Goal: Task Accomplishment & Management: Complete application form

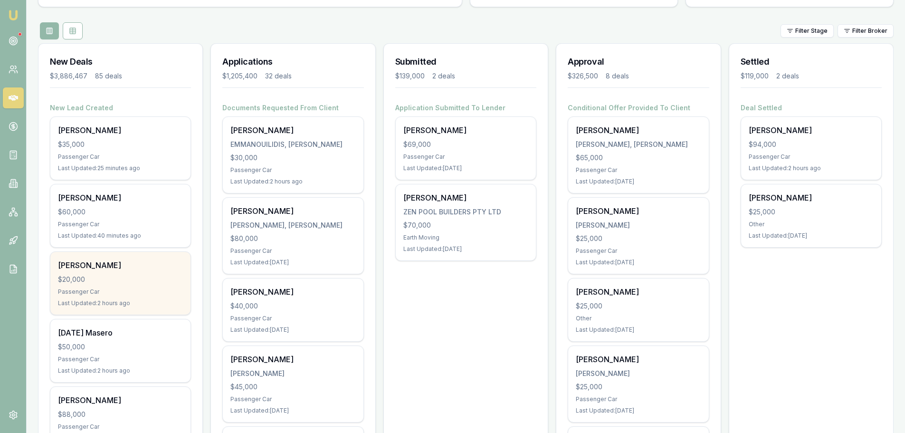
scroll to position [95, 0]
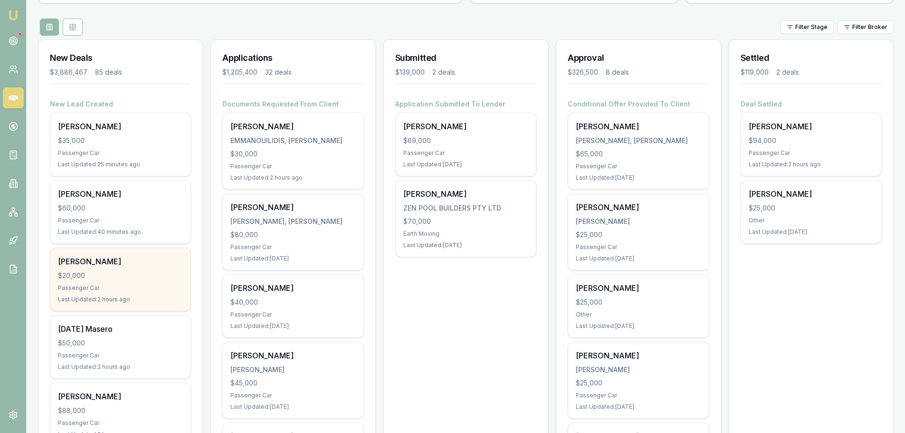
click at [157, 291] on div "Passenger Car" at bounding box center [120, 288] width 125 height 8
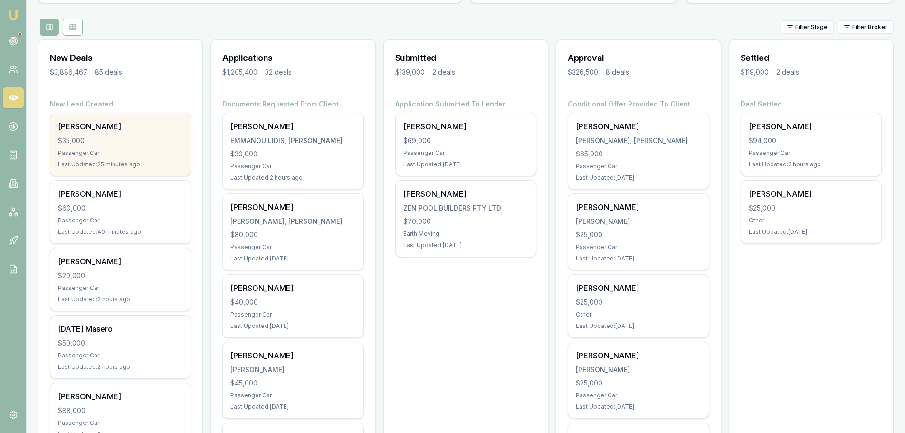
click at [147, 162] on div "Last Updated: 25 minutes ago" at bounding box center [120, 165] width 125 height 8
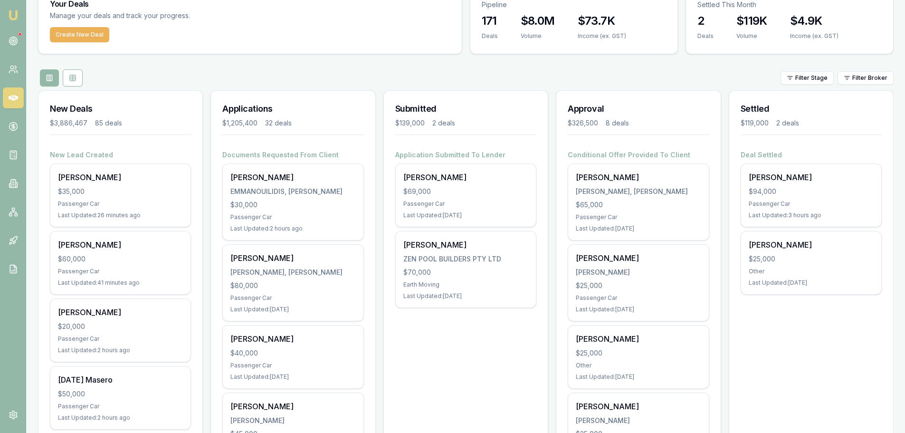
scroll to position [0, 0]
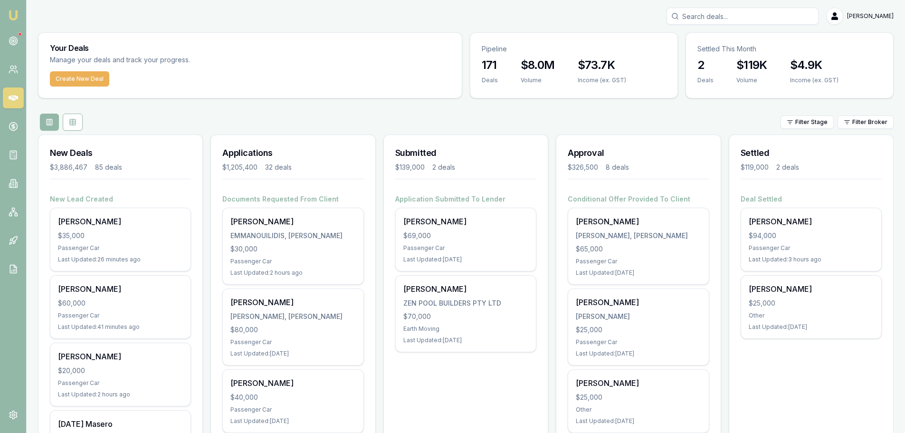
click at [725, 15] on input "Search deals" at bounding box center [743, 16] width 152 height 17
type input "0414877170"
click at [723, 50] on p "0414877170" at bounding box center [742, 51] width 143 height 10
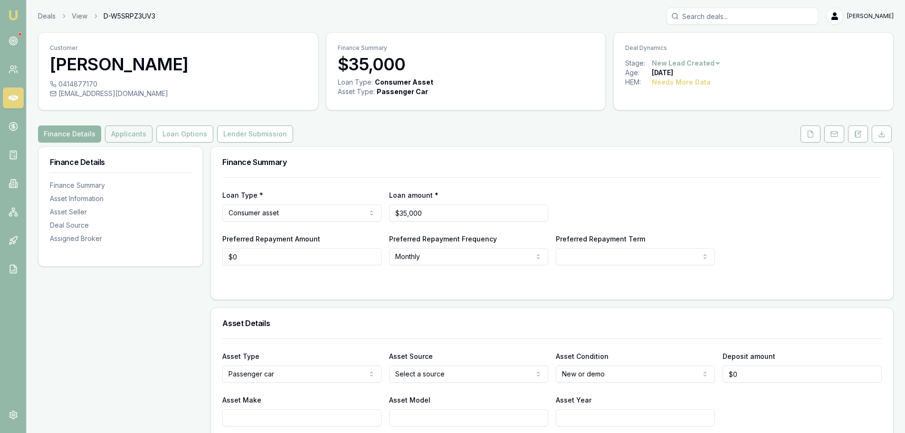
click at [120, 136] on button "Applicants" at bounding box center [129, 133] width 48 height 17
click at [866, 131] on button at bounding box center [858, 133] width 20 height 17
click at [853, 134] on button at bounding box center [858, 133] width 20 height 17
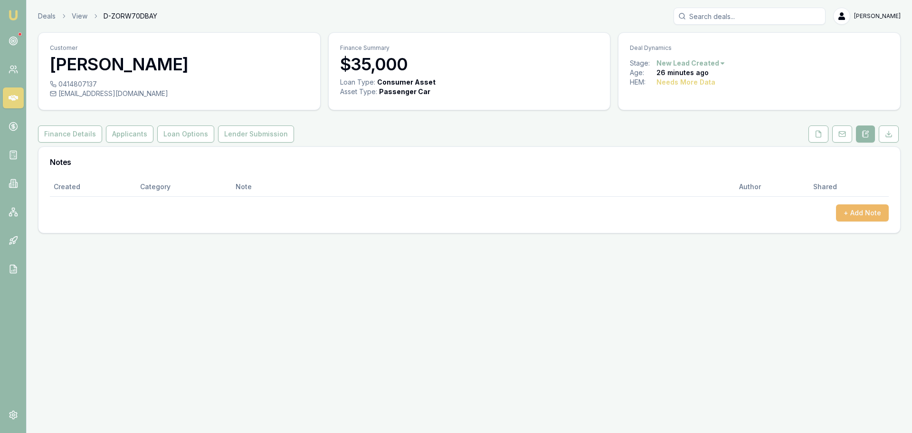
click at [869, 210] on button "+ Add Note" at bounding box center [862, 212] width 53 height 17
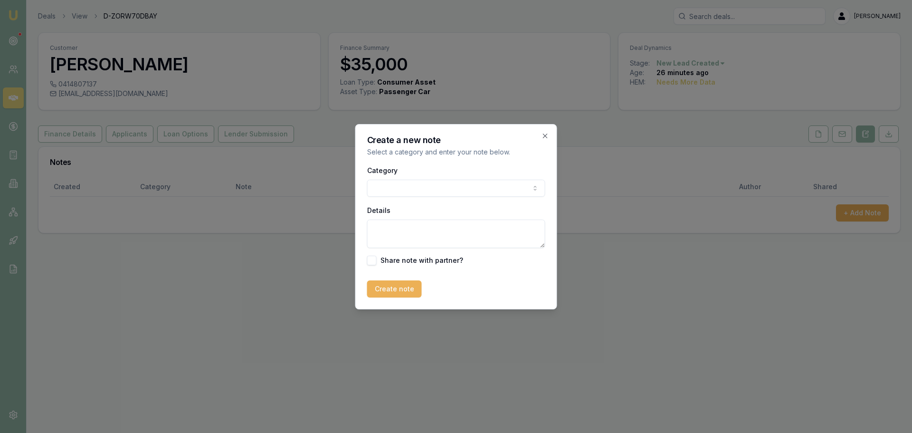
click at [415, 191] on body "Emu Broker Deals View D-ZORW70DBAY Erin Shield Toggle Menu Customer Deborah Sal…" at bounding box center [456, 216] width 912 height 433
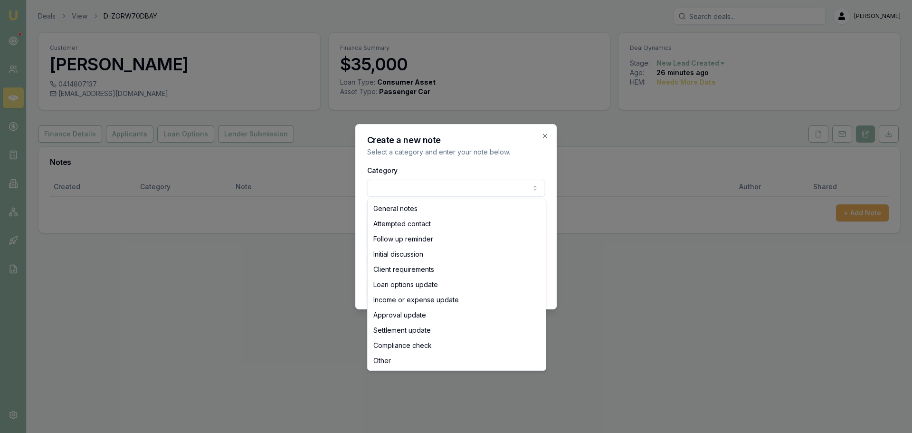
select select "ATTEMPTED_CONTACT"
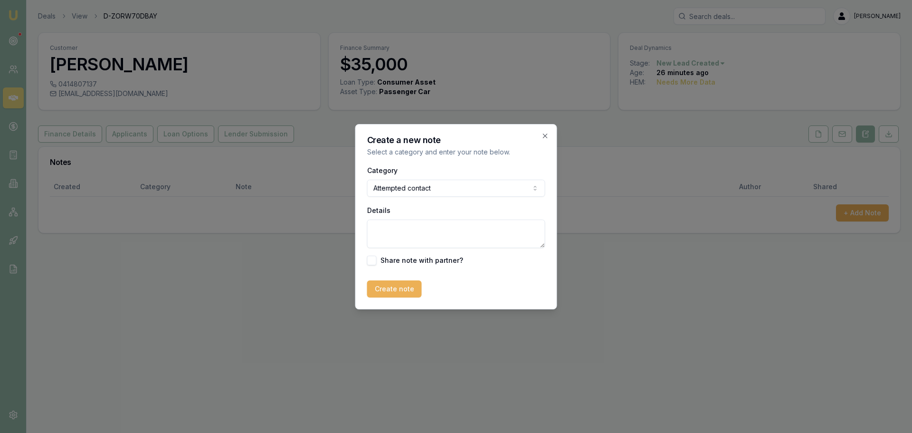
click at [403, 230] on textarea "Details" at bounding box center [456, 234] width 178 height 29
type textarea "sent intro text"
drag, startPoint x: 393, startPoint y: 290, endPoint x: 250, endPoint y: 248, distance: 148.6
click at [392, 290] on button "Create note" at bounding box center [394, 288] width 55 height 17
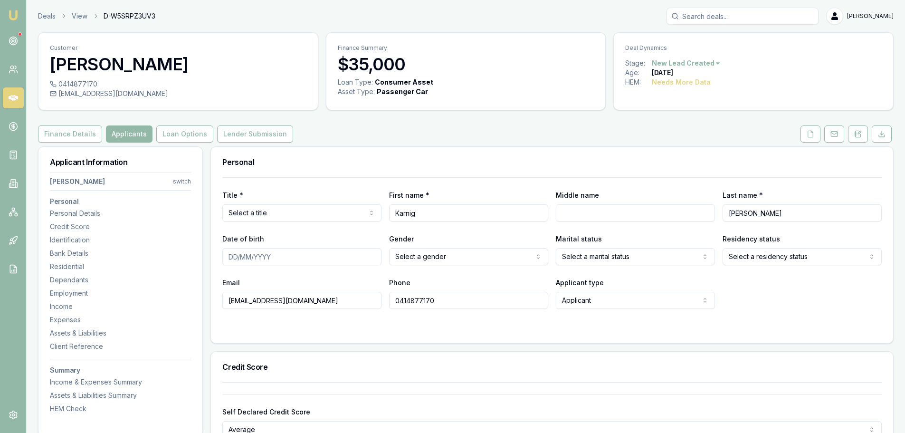
click at [15, 96] on icon at bounding box center [14, 98] width 10 height 6
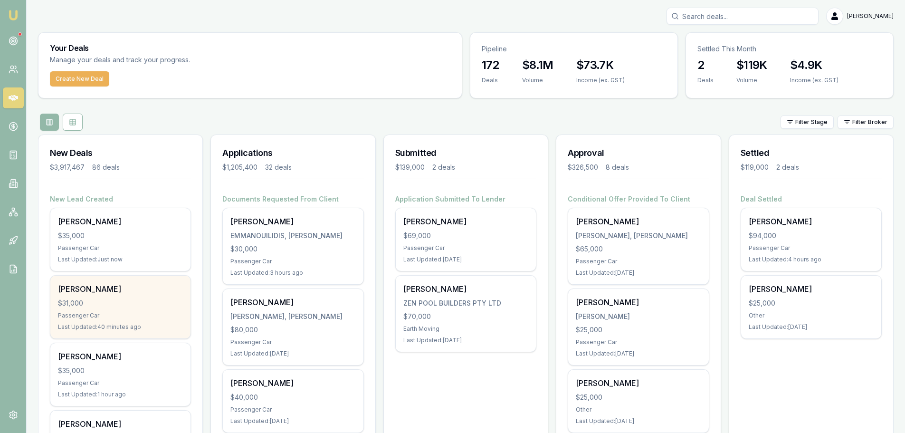
click at [158, 281] on div "Shane Mccarthy $31,000 Passenger Car Last Updated: 40 minutes ago" at bounding box center [120, 307] width 140 height 63
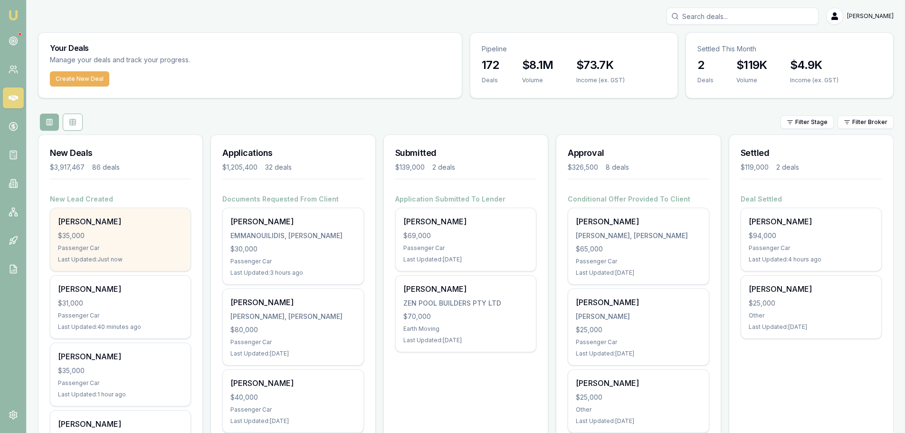
click at [85, 231] on div "$35,000" at bounding box center [120, 236] width 125 height 10
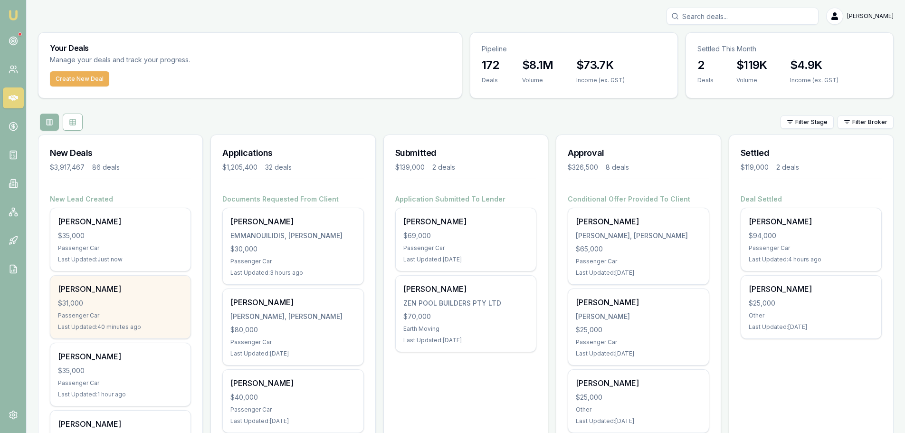
click at [119, 298] on div "$31,000" at bounding box center [120, 303] width 125 height 10
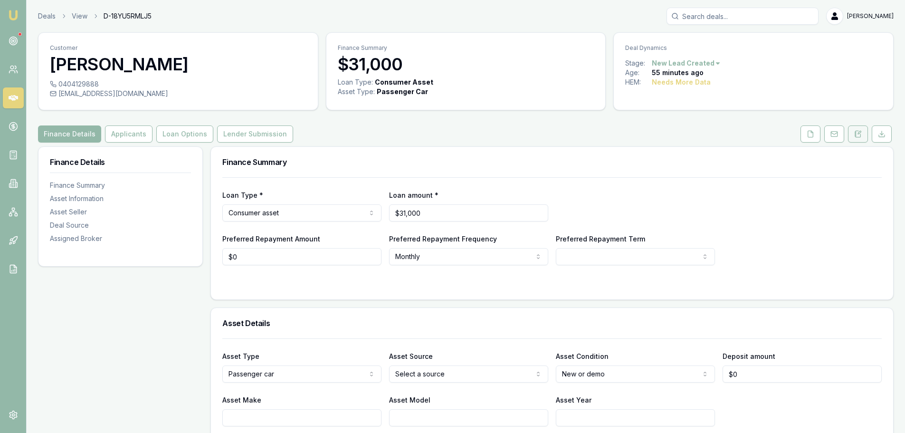
click at [864, 136] on button at bounding box center [858, 133] width 20 height 17
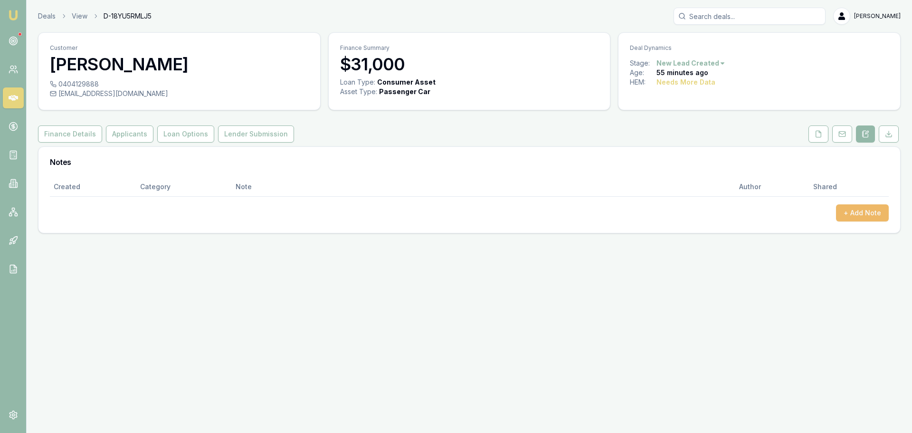
click at [860, 210] on button "+ Add Note" at bounding box center [862, 212] width 53 height 17
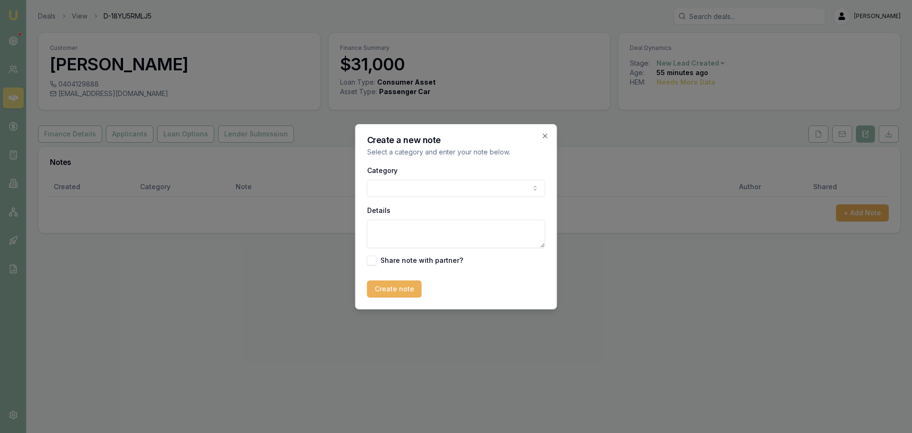
click at [404, 196] on body "Emu Broker Deals View D-18YU5RMLJ5 [PERSON_NAME] Toggle Menu Customer [PERSON_N…" at bounding box center [456, 216] width 912 height 433
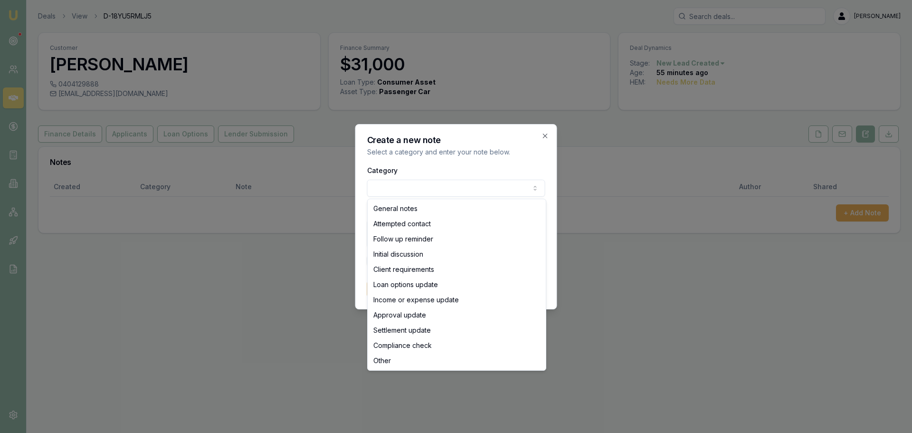
select select "ATTEMPTED_CONTACT"
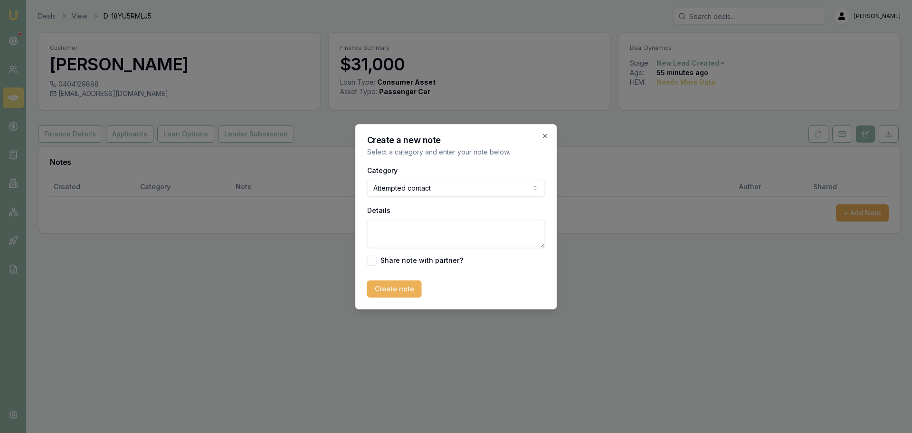
click at [396, 239] on textarea "Details" at bounding box center [456, 234] width 178 height 29
type textarea "sent intro text"
click at [396, 287] on button "Create note" at bounding box center [394, 288] width 55 height 17
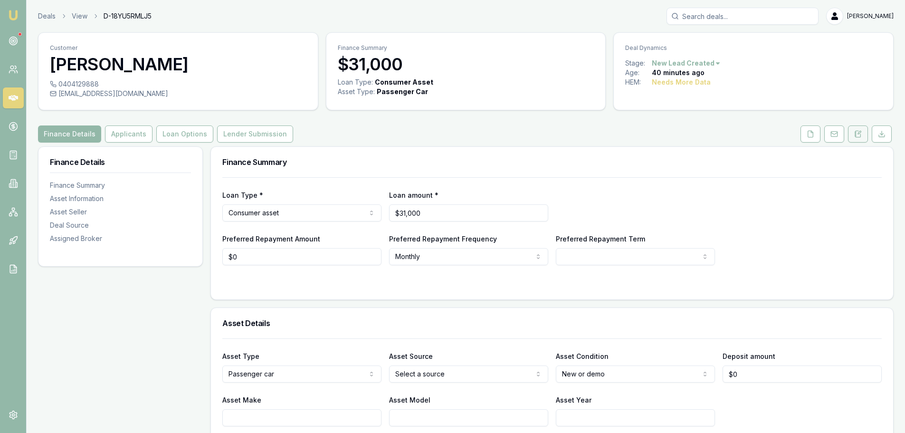
click at [854, 131] on button at bounding box center [858, 133] width 20 height 17
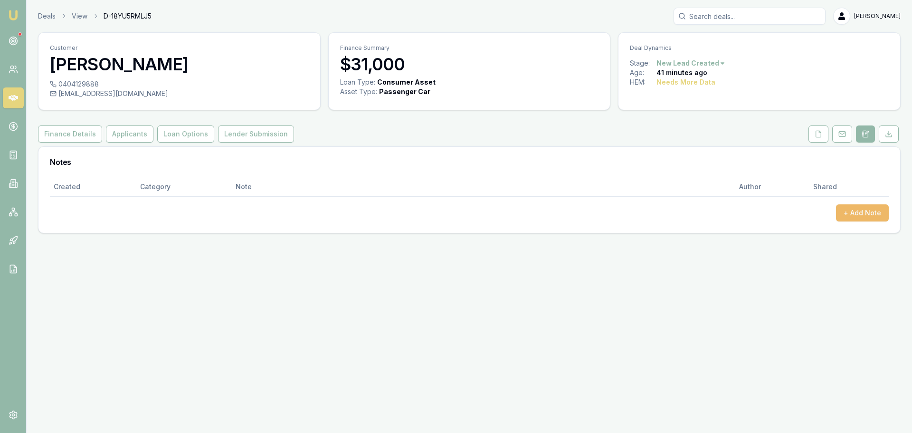
click at [851, 212] on button "+ Add Note" at bounding box center [862, 212] width 53 height 17
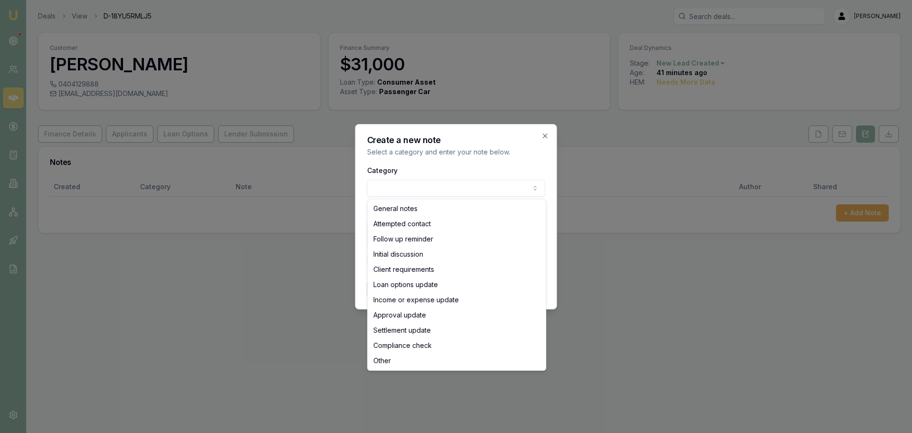
click at [401, 183] on body "Emu Broker Deals View D-18YU5RMLJ5 Erin Shield Toggle Menu Customer Shane Mccar…" at bounding box center [456, 216] width 912 height 433
select select "ATTEMPTED_CONTACT"
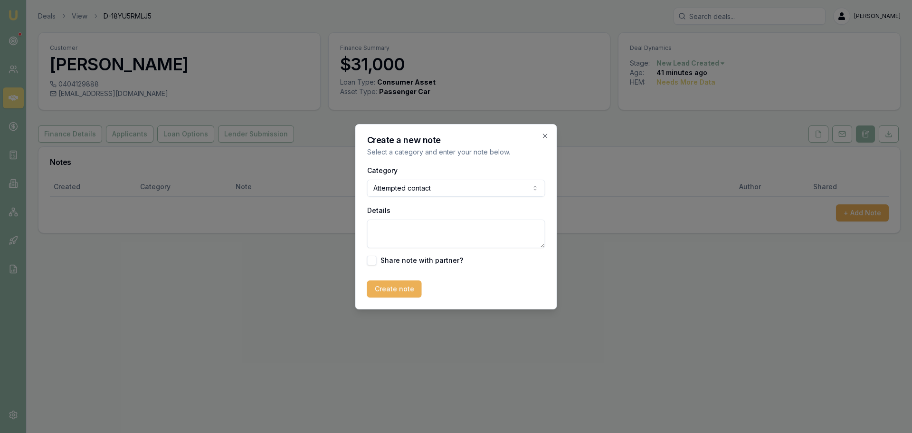
click at [388, 233] on textarea "Details" at bounding box center [456, 234] width 178 height 29
type textarea "Sent intro text"
click at [386, 286] on button "Create note" at bounding box center [394, 288] width 55 height 17
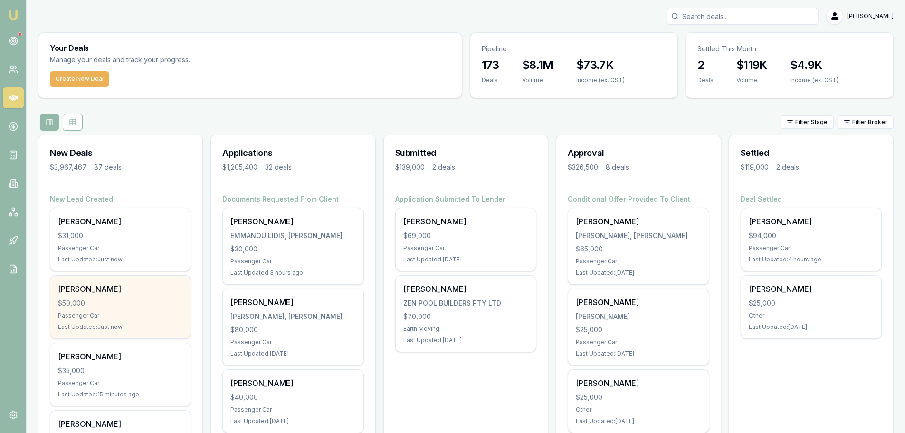
click at [144, 309] on div "Jessica Wright $50,000 Passenger Car Last Updated: Just now" at bounding box center [120, 307] width 140 height 63
click at [179, 285] on div "Jessica Wright" at bounding box center [120, 288] width 125 height 11
click at [134, 290] on div "Jessica Wright" at bounding box center [120, 288] width 125 height 11
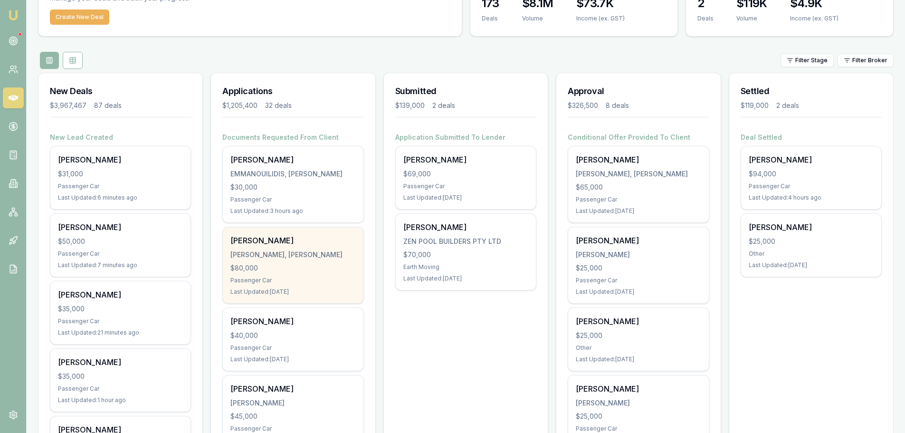
scroll to position [143, 0]
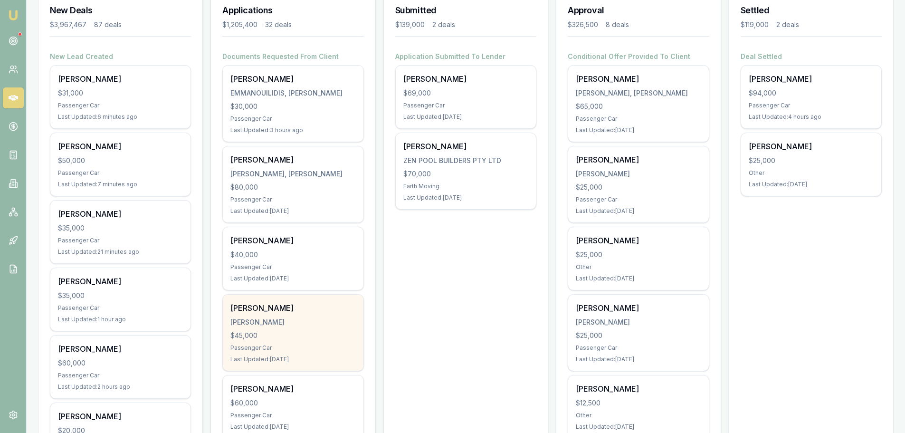
click at [308, 332] on div "$45,000" at bounding box center [292, 336] width 125 height 10
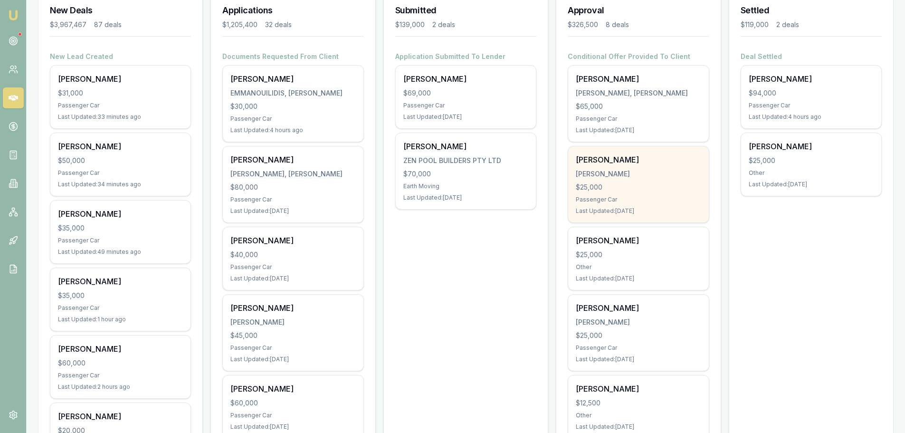
click at [661, 220] on div "Tony Savage SAVAGE, TONY JONATHON $25,000 Passenger Car Last Updated: 3 days ago" at bounding box center [638, 184] width 140 height 76
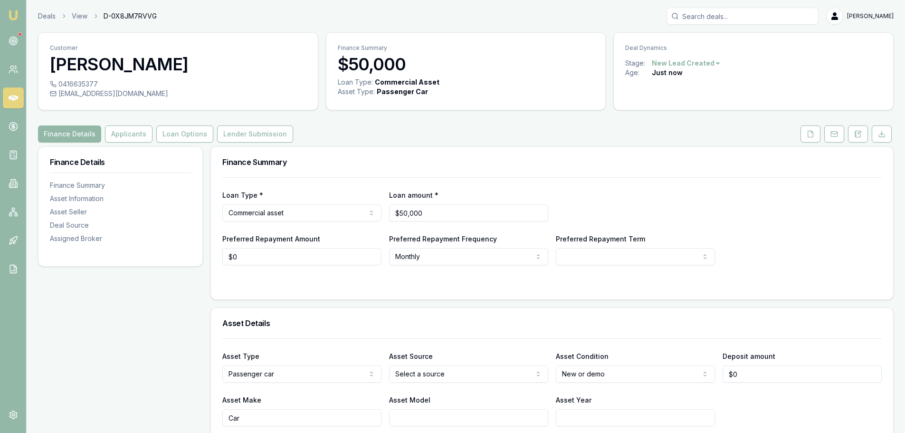
drag, startPoint x: 861, startPoint y: 136, endPoint x: 861, endPoint y: 146, distance: 10.5
click at [861, 136] on icon at bounding box center [858, 134] width 8 height 8
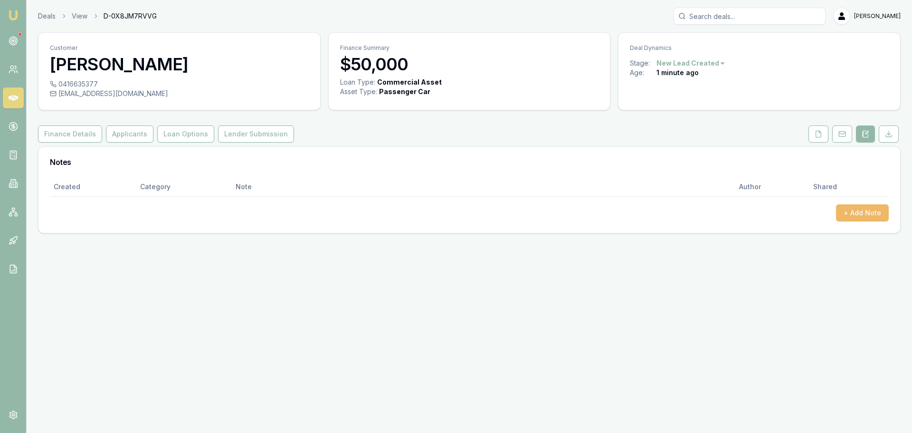
click at [857, 212] on button "+ Add Note" at bounding box center [862, 212] width 53 height 17
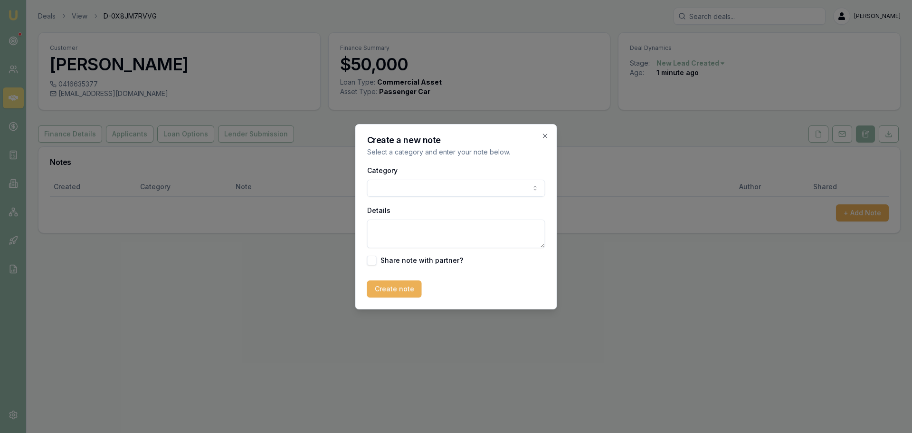
click at [452, 183] on body "Emu Broker Deals View D-0X8JM7RVVG Erin Shield Toggle Menu Customer Jessica Wri…" at bounding box center [456, 216] width 912 height 433
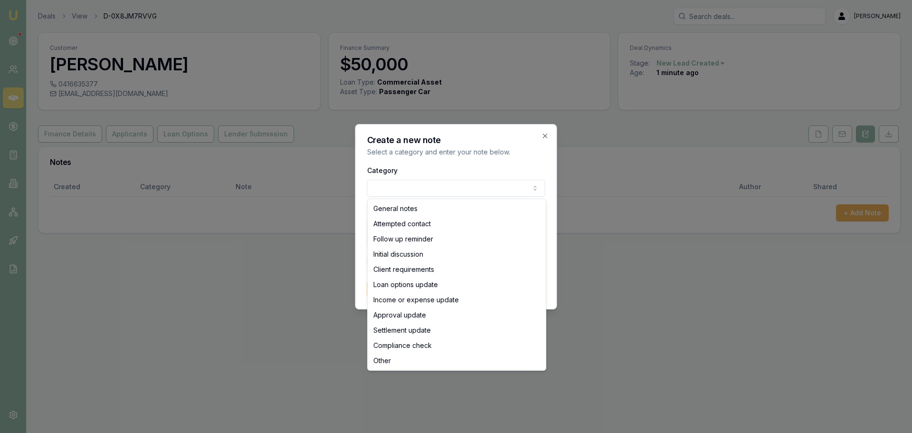
select select "ATTEMPTED_CONTACT"
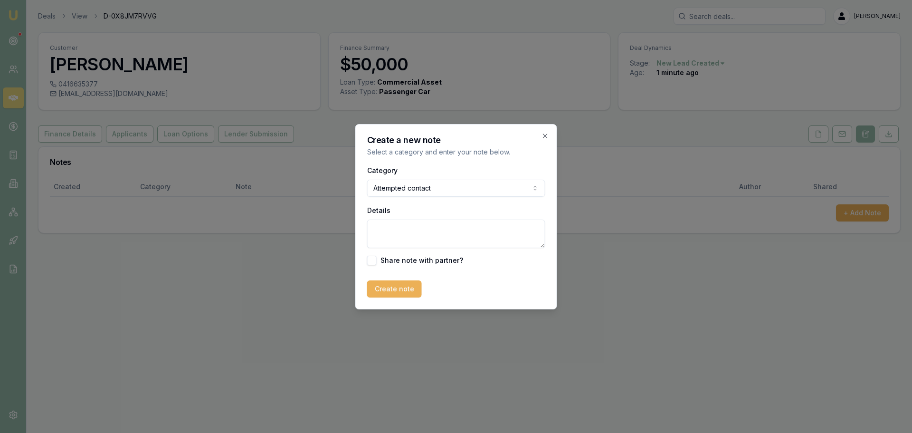
click at [406, 230] on textarea "Details" at bounding box center [456, 234] width 178 height 29
type textarea "a"
type textarea "sent intro text"
click at [393, 288] on button "Create note" at bounding box center [394, 288] width 55 height 17
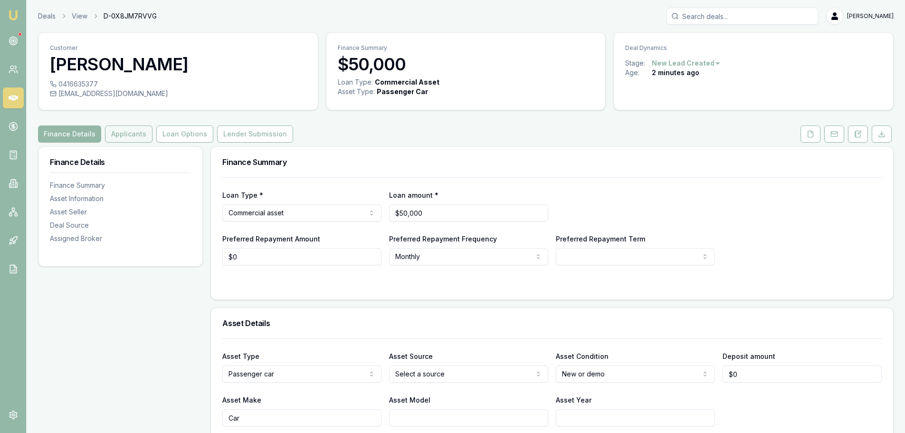
click at [130, 136] on button "Applicants" at bounding box center [129, 133] width 48 height 17
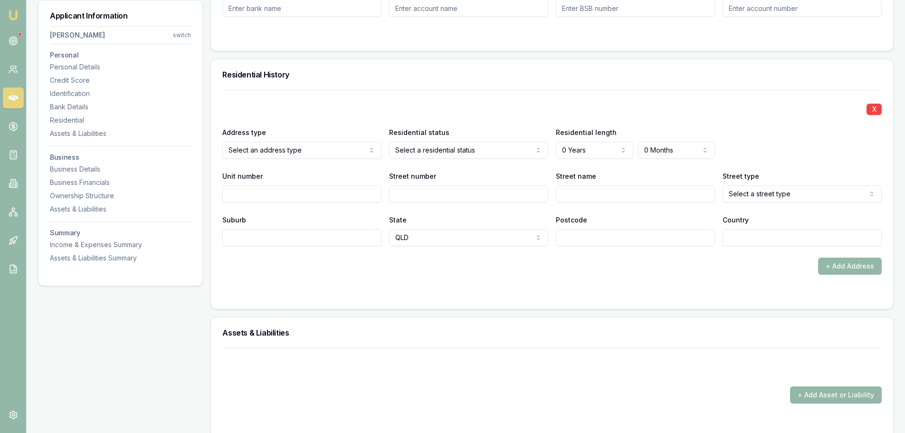
scroll to position [855, 0]
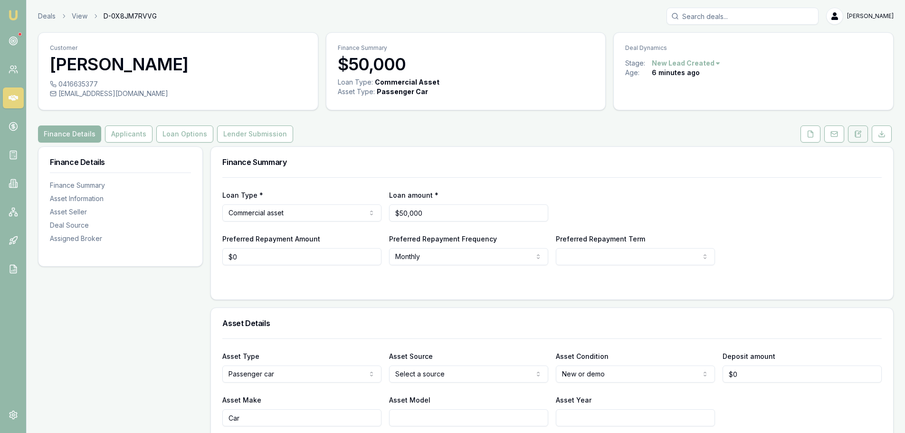
click at [861, 139] on button at bounding box center [858, 133] width 20 height 17
click at [812, 128] on button at bounding box center [811, 133] width 20 height 17
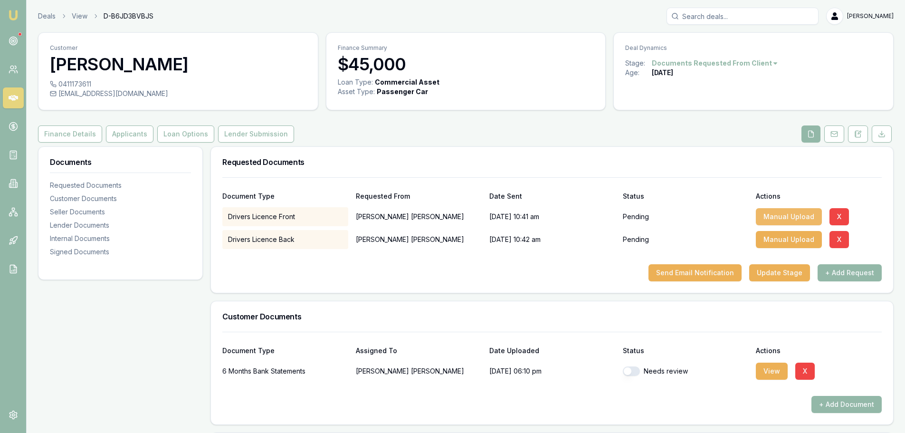
click at [769, 216] on button "Manual Upload" at bounding box center [789, 216] width 66 height 17
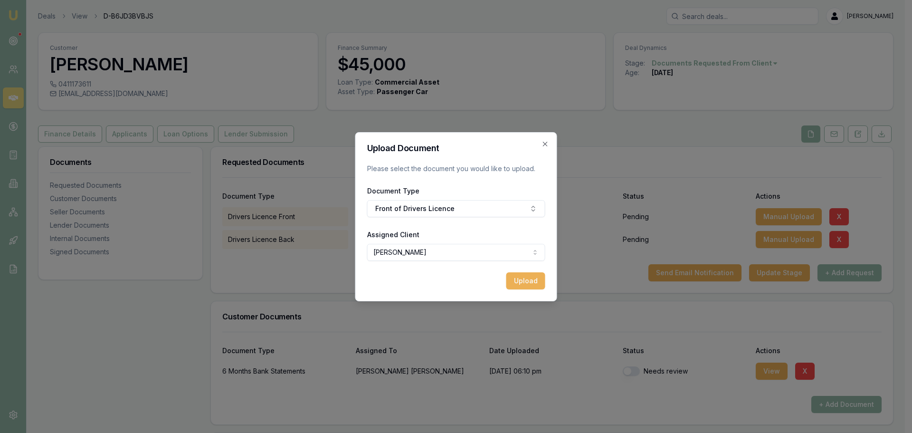
click at [449, 254] on body "Emu Broker Deals View D-B6JD3BVBJS Erin Shield Toggle Menu Customer Addison Pie…" at bounding box center [452, 216] width 905 height 433
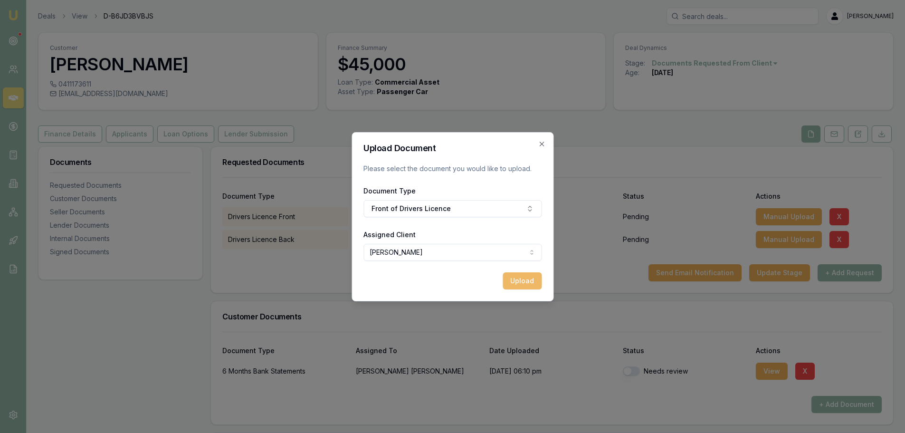
click at [518, 281] on button "Upload" at bounding box center [522, 280] width 39 height 17
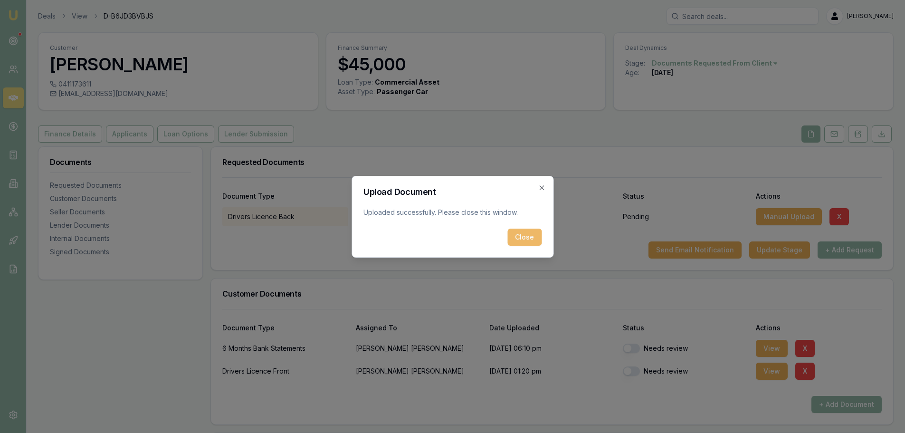
click at [525, 241] on button "Close" at bounding box center [524, 237] width 34 height 17
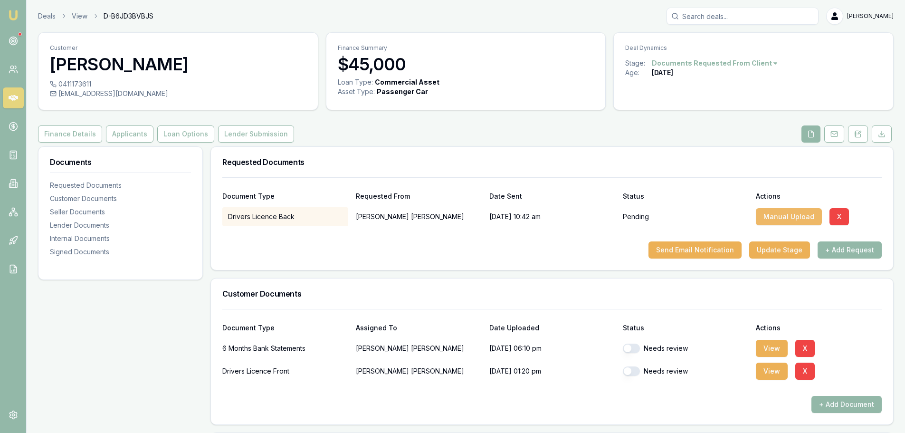
click at [773, 218] on button "Manual Upload" at bounding box center [789, 216] width 66 height 17
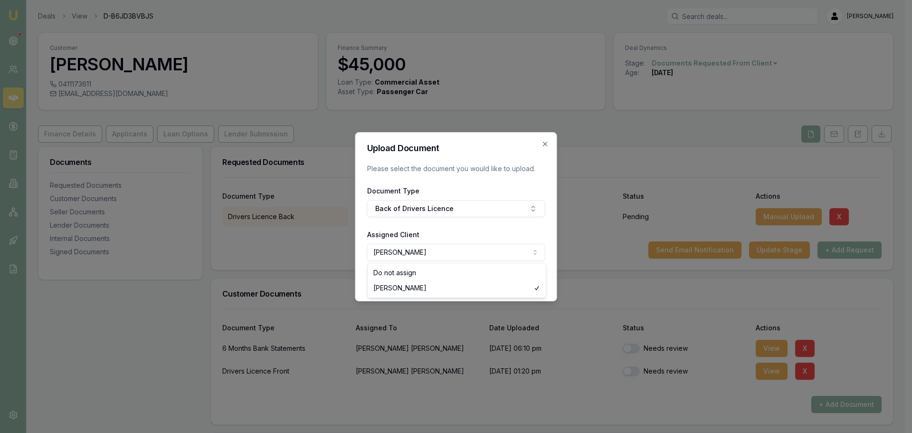
click at [437, 255] on body "Emu Broker Deals View D-B6JD3BVBJS Erin Shield Toggle Menu Customer Addison Pie…" at bounding box center [452, 216] width 905 height 433
click at [437, 255] on body "Emu Broker Deals View D-B6JD3BVBJS Erin Shield Toggle Menu Customer Addison Pie…" at bounding box center [449, 216] width 898 height 433
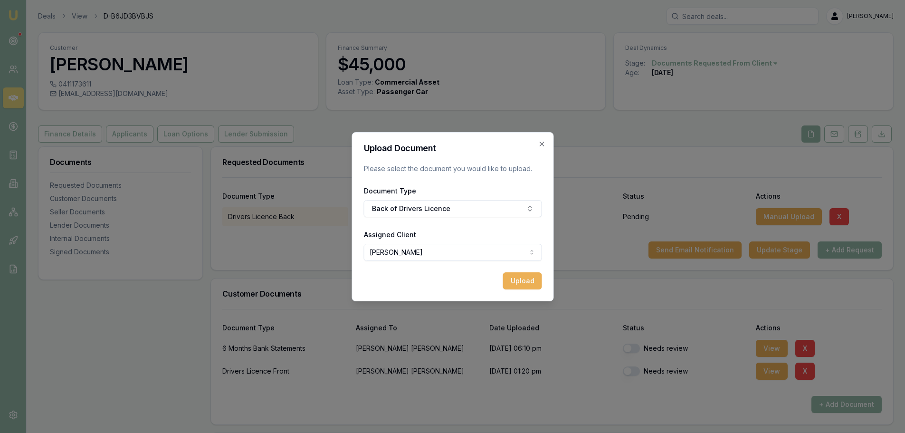
click at [526, 279] on button "Upload" at bounding box center [522, 280] width 39 height 17
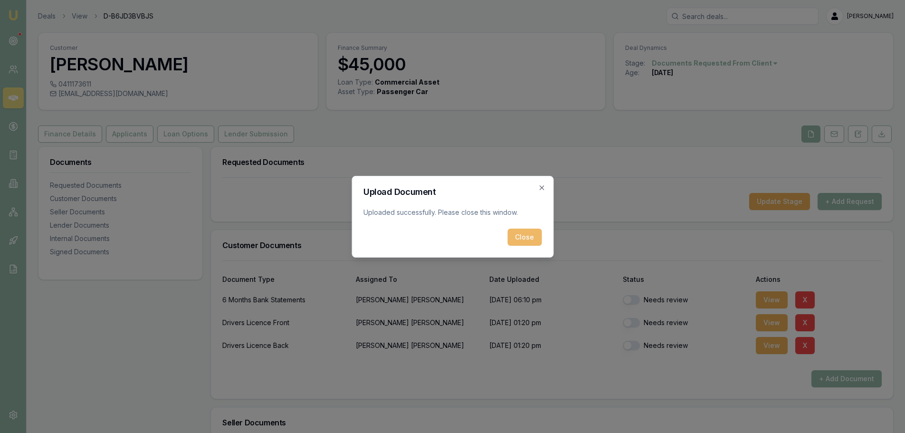
click at [526, 232] on button "Close" at bounding box center [524, 237] width 34 height 17
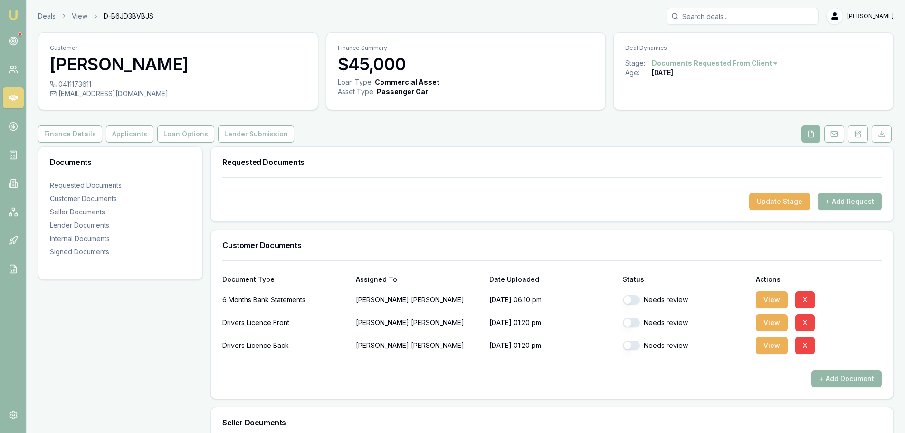
click at [630, 323] on button "button" at bounding box center [631, 323] width 17 height 10
checkbox input "false"
click at [632, 346] on button "button" at bounding box center [631, 346] width 17 height 10
checkbox input "false"
click at [636, 326] on button "button" at bounding box center [631, 323] width 17 height 10
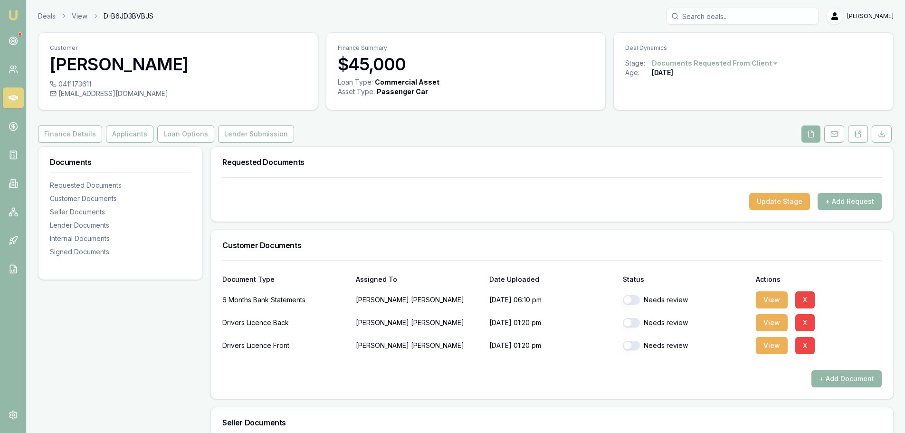
checkbox input "true"
click at [633, 343] on button "button" at bounding box center [631, 346] width 17 height 10
checkbox input "true"
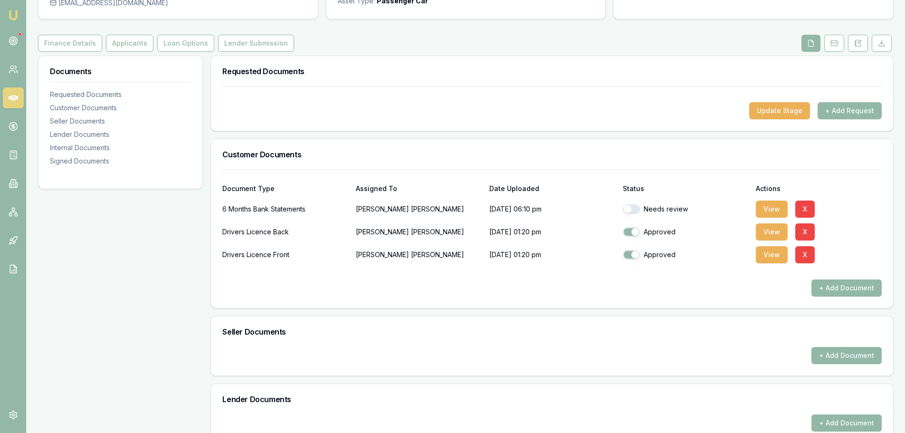
scroll to position [308, 0]
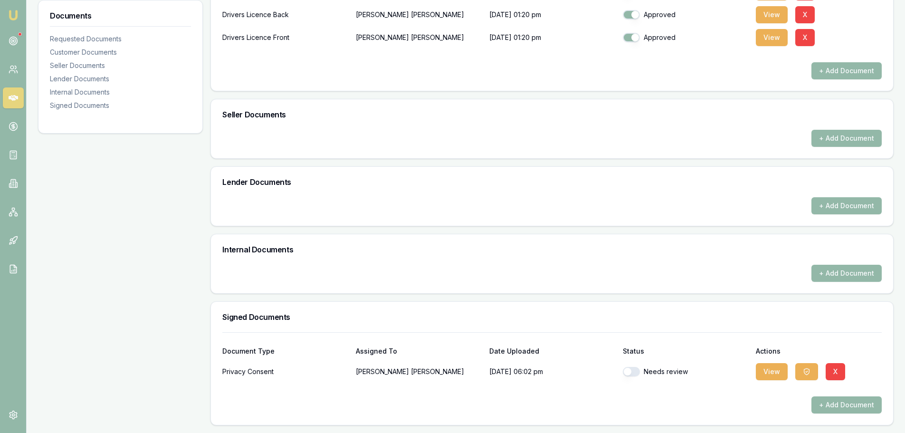
click at [631, 370] on button "button" at bounding box center [631, 372] width 17 height 10
checkbox input "true"
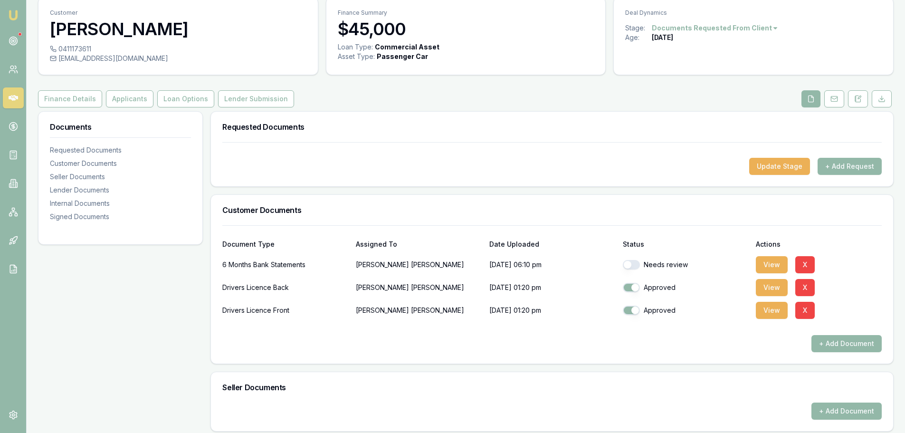
scroll to position [0, 0]
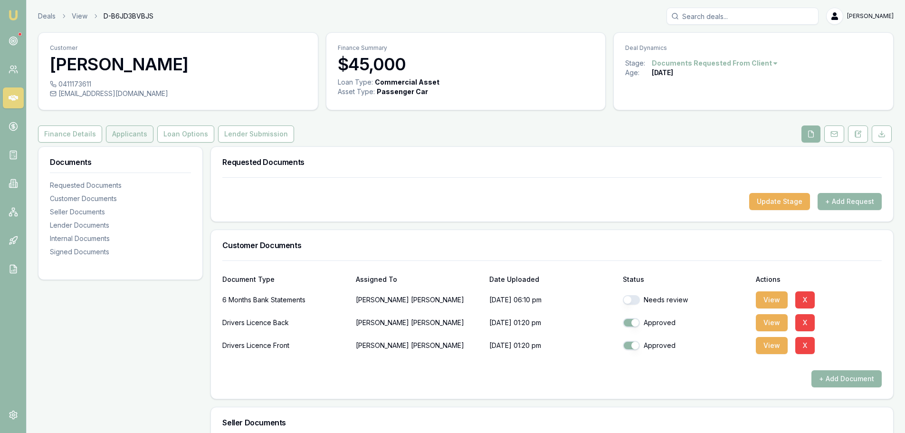
click at [121, 128] on button "Applicants" at bounding box center [130, 133] width 48 height 17
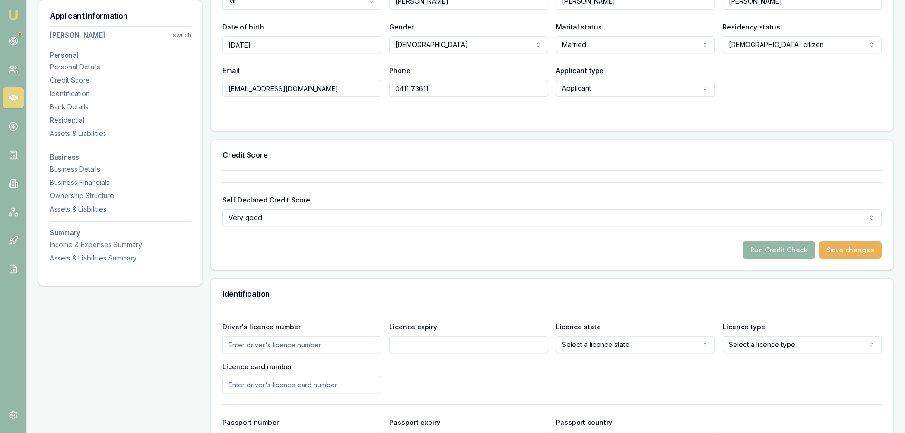
scroll to position [238, 0]
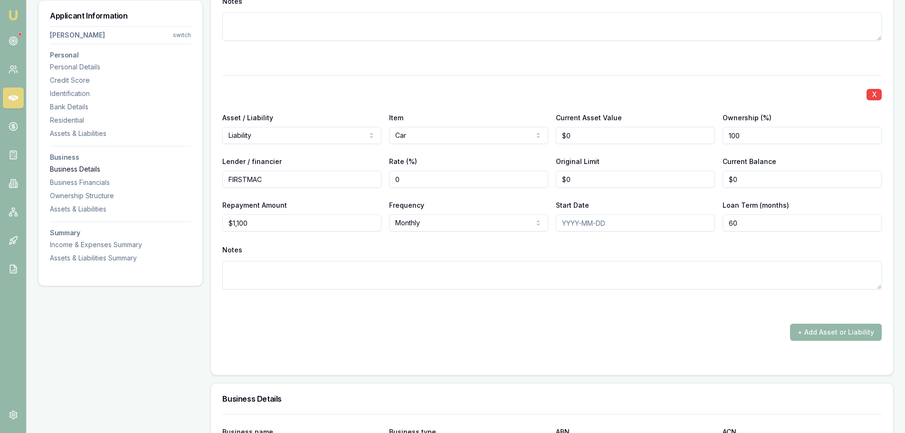
click at [90, 166] on div "Business Details" at bounding box center [120, 169] width 141 height 10
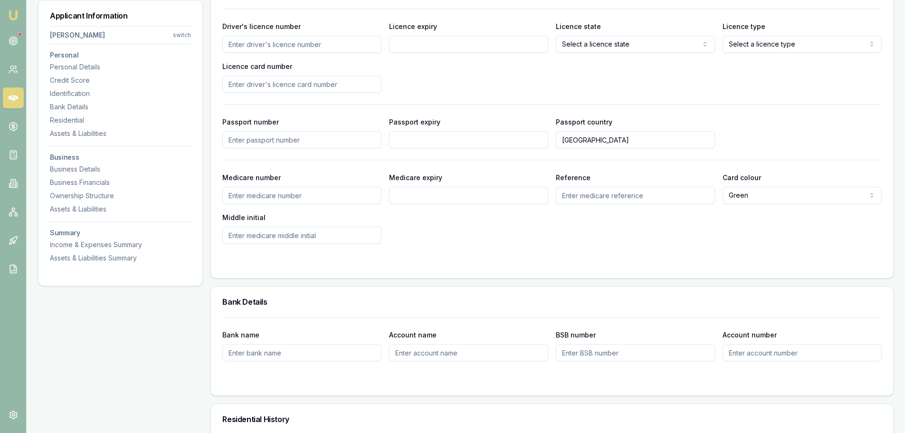
scroll to position [383, 0]
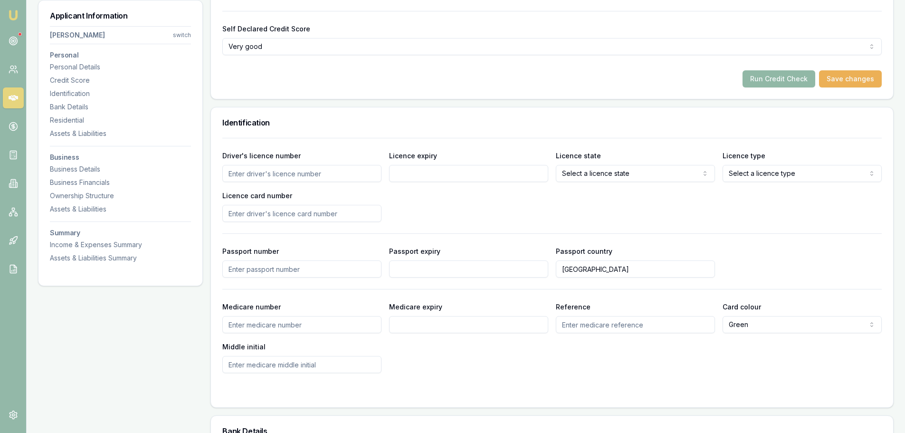
click at [792, 80] on button "Run Credit Check" at bounding box center [779, 78] width 73 height 17
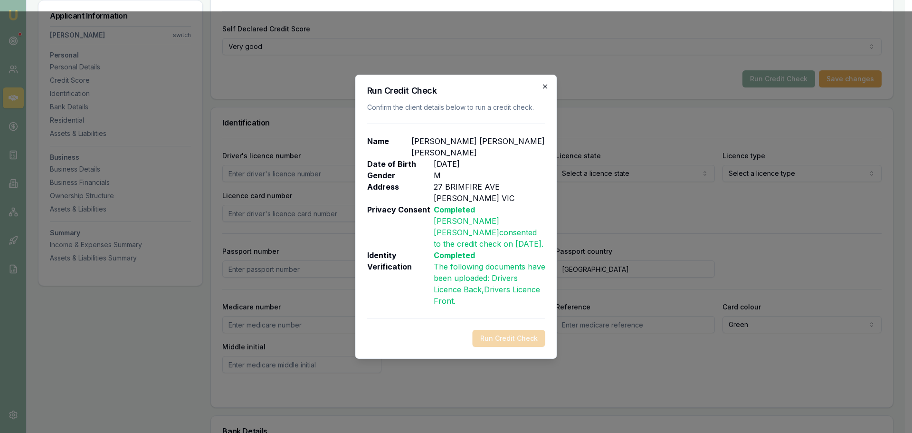
click at [547, 90] on icon "button" at bounding box center [546, 87] width 8 height 8
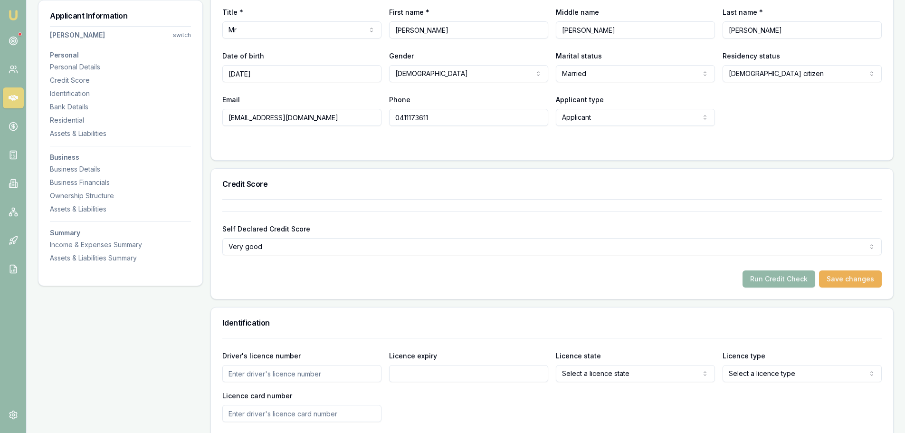
scroll to position [335, 0]
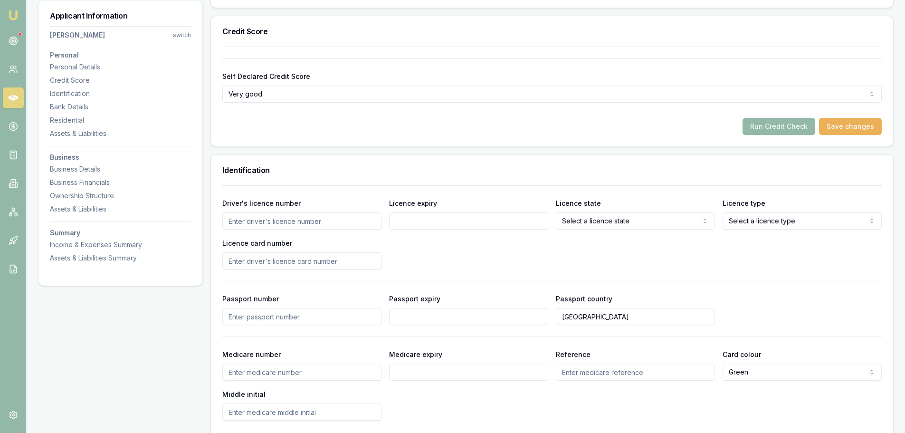
click at [326, 223] on input "Driver's licence number" at bounding box center [301, 220] width 159 height 17
type input "091950538"
type input "21/09/2027"
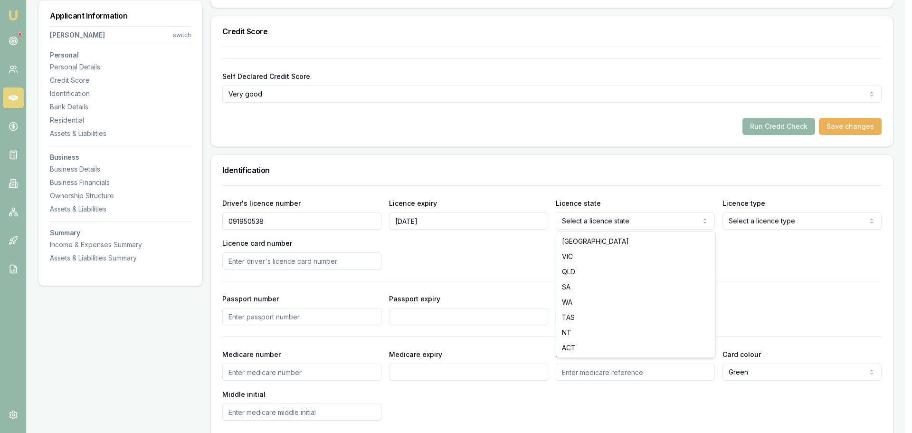
select select "VIC"
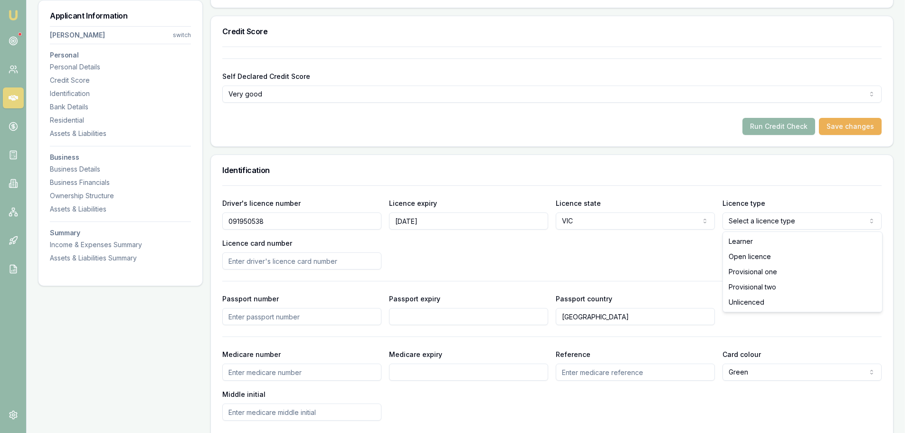
select select "OPEN_LICENCE"
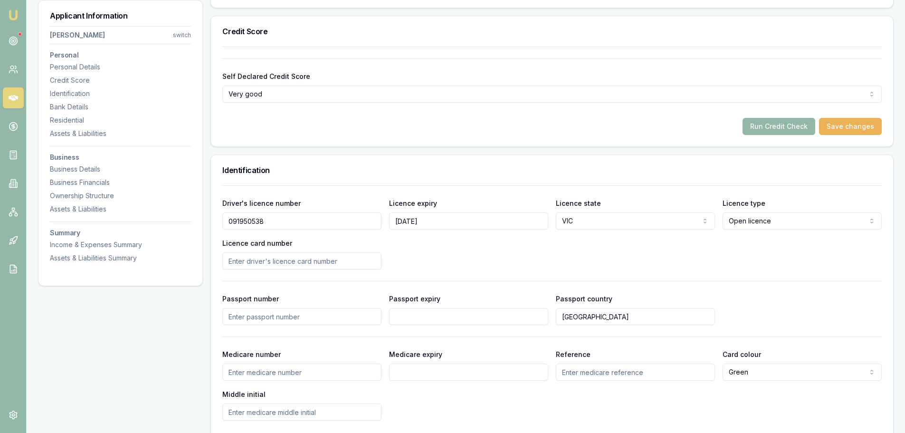
click at [652, 129] on div "Run Credit Check Save changes" at bounding box center [552, 126] width 660 height 17
click at [794, 126] on button "Run Credit Check" at bounding box center [779, 126] width 73 height 17
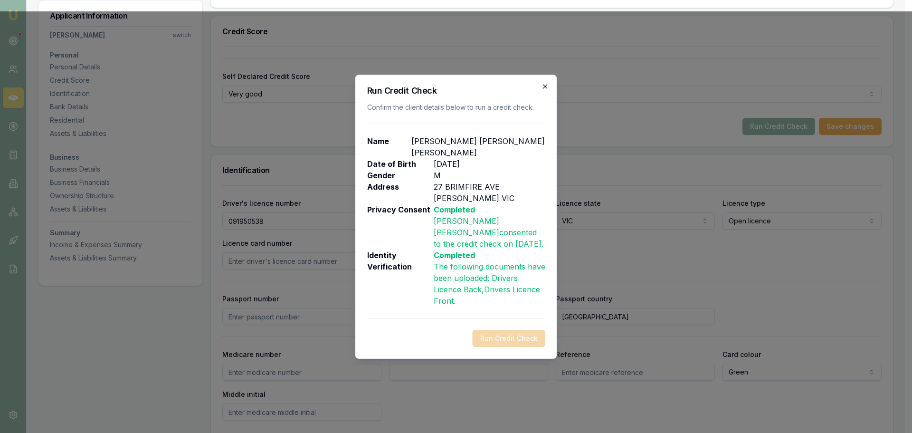
click at [543, 90] on icon "button" at bounding box center [546, 87] width 8 height 8
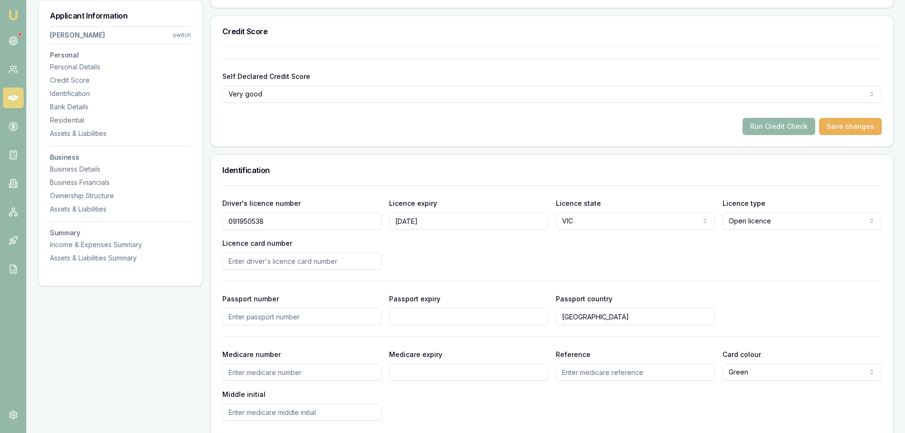
click at [634, 244] on div "Driver's licence number 091950538 Licence expiry 21/09/2027 Licence state VIC N…" at bounding box center [552, 233] width 660 height 72
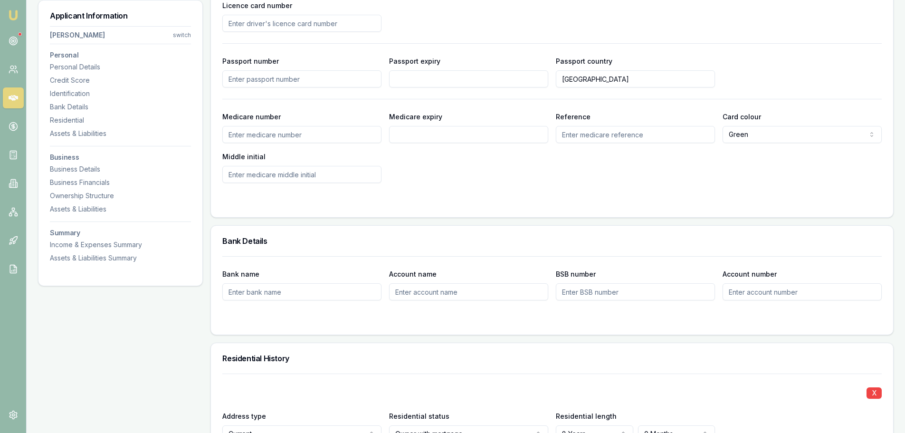
scroll to position [811, 0]
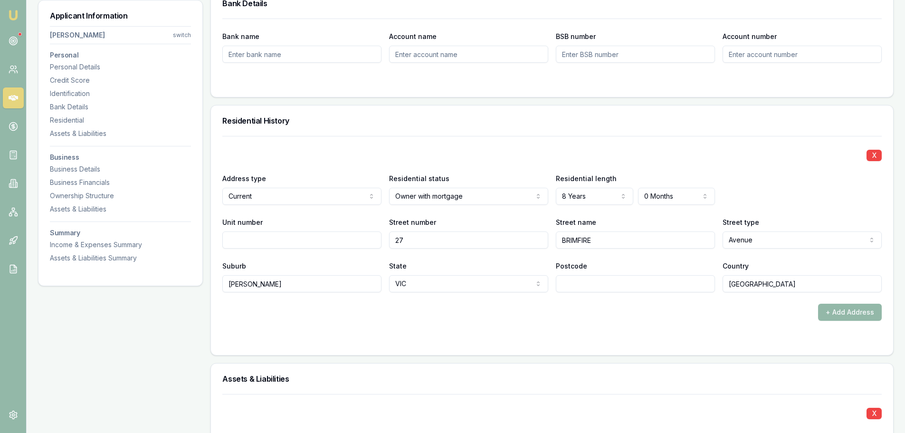
click at [623, 283] on input "Postcode" at bounding box center [635, 283] width 159 height 17
type input "3818"
click at [568, 239] on input "BRIMFIRE" at bounding box center [635, 239] width 159 height 17
type input "RIMFIRE"
click at [631, 315] on div "+ Add Address" at bounding box center [552, 312] width 660 height 17
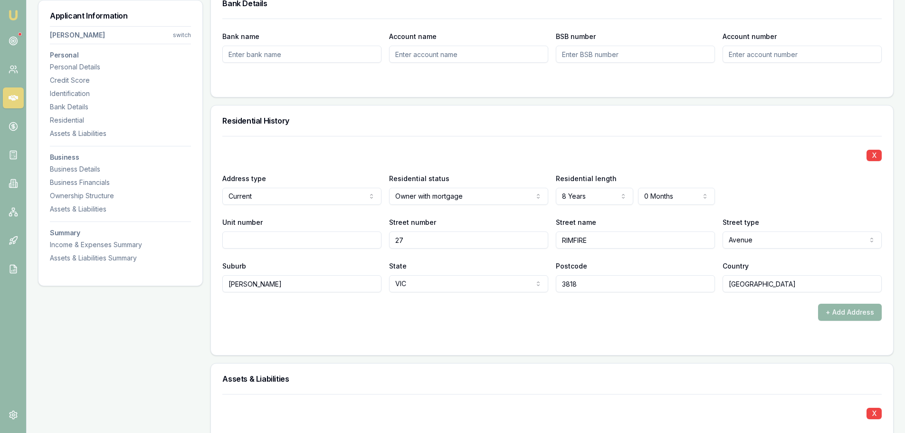
drag, startPoint x: 285, startPoint y: 287, endPoint x: 87, endPoint y: 280, distance: 197.8
type input "d"
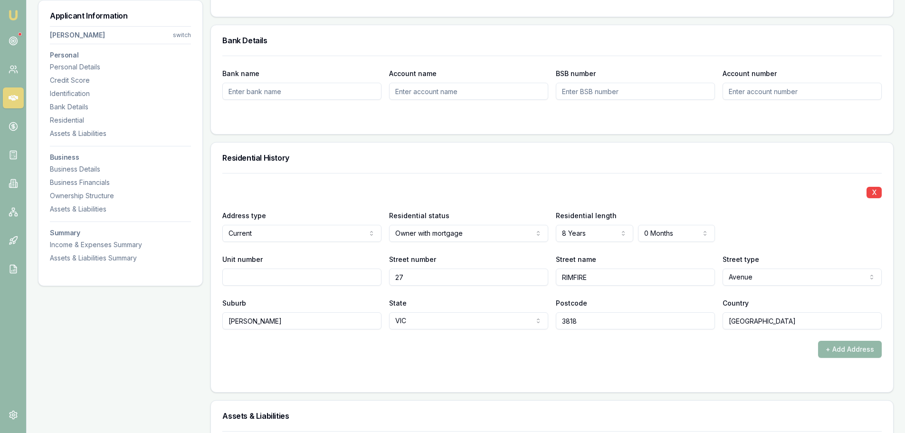
scroll to position [763, 0]
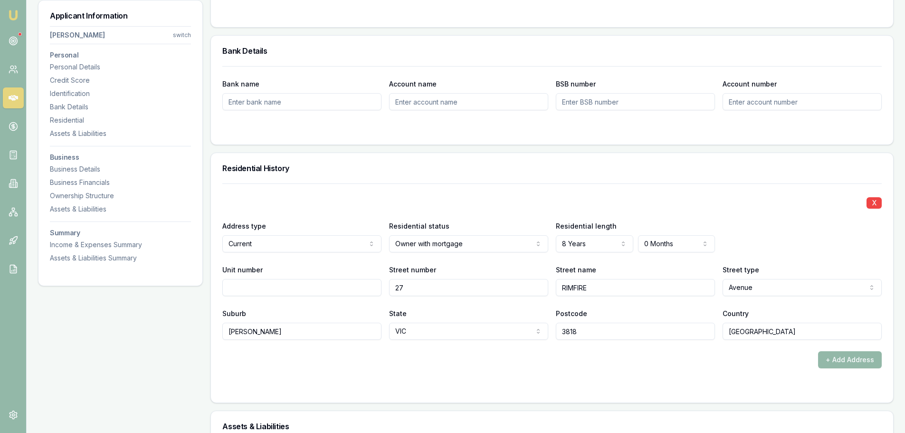
type input "DROUIN"
click at [483, 349] on div "X Address type Current Current Previous Residential status Owner with mortgage …" at bounding box center [552, 275] width 660 height 185
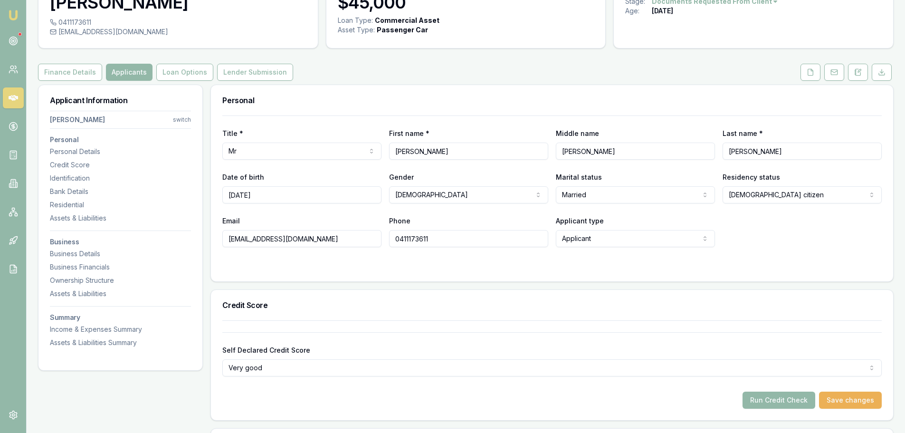
scroll to position [50, 0]
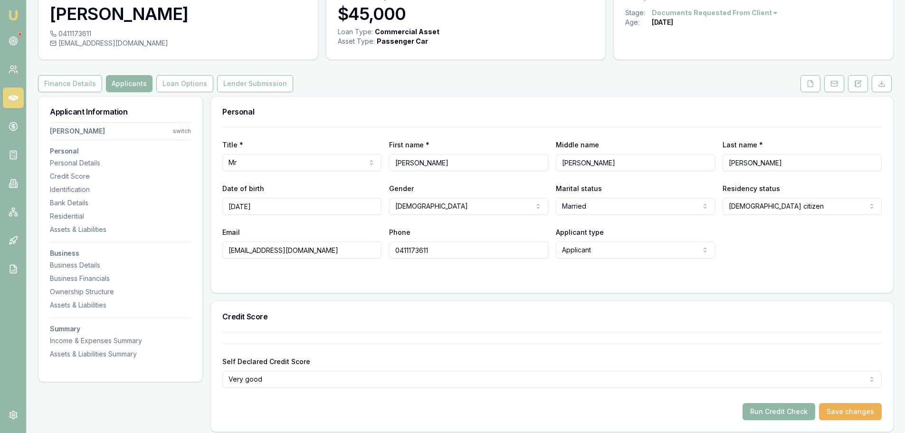
click at [797, 412] on button "Run Credit Check" at bounding box center [779, 411] width 73 height 17
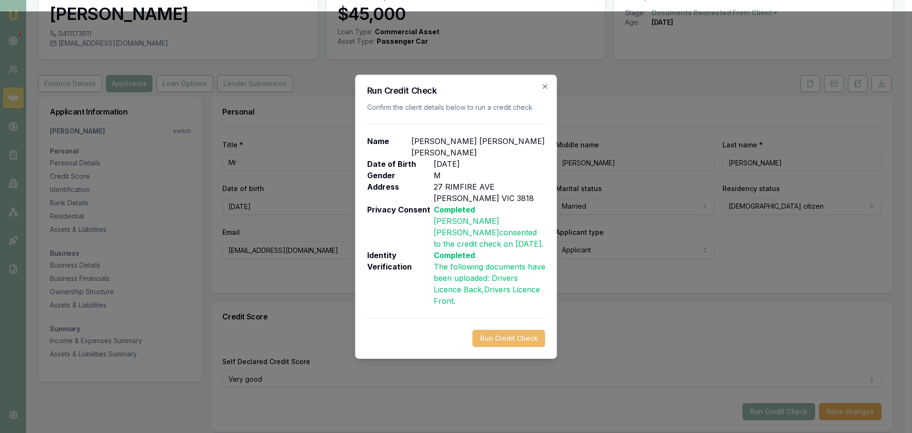
click at [525, 333] on button "Run Credit Check" at bounding box center [509, 338] width 73 height 17
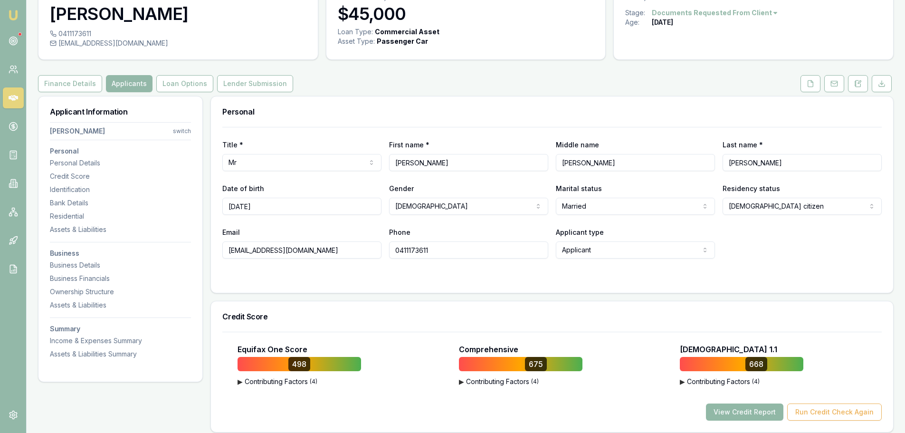
click at [752, 411] on button "View Credit Report" at bounding box center [744, 411] width 77 height 17
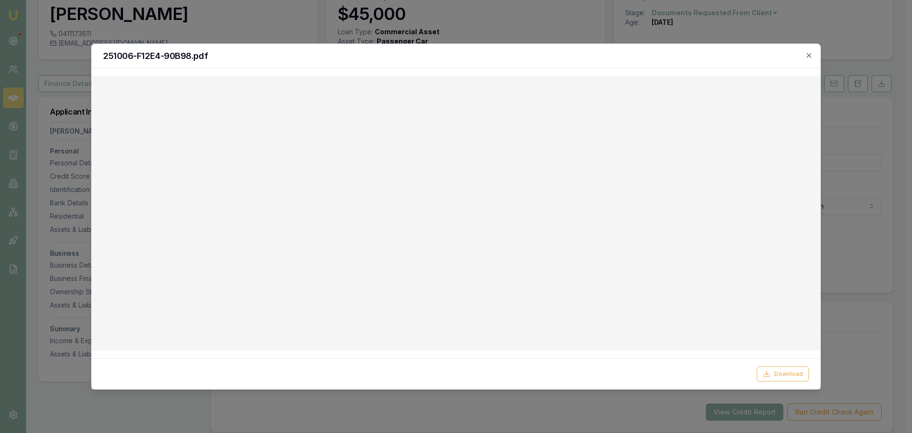
click at [801, 52] on h2 "251006-F12E4-90B98.pdf" at bounding box center [456, 55] width 706 height 9
click at [808, 53] on icon "button" at bounding box center [809, 55] width 8 height 8
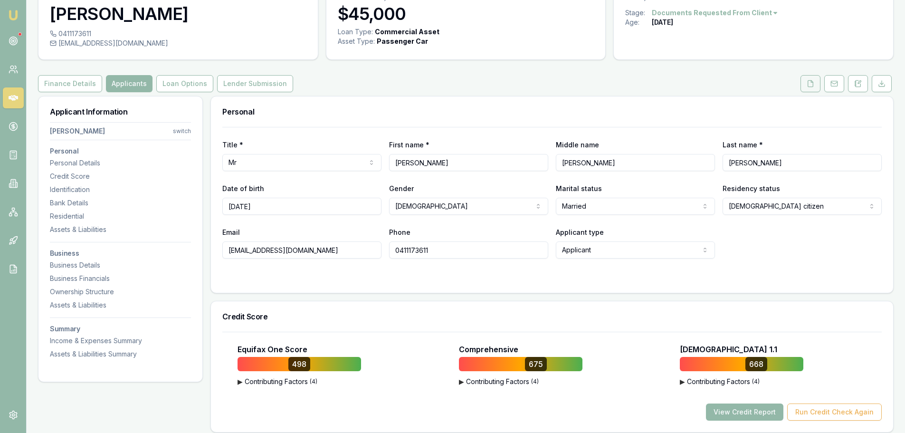
click at [808, 77] on button at bounding box center [811, 83] width 20 height 17
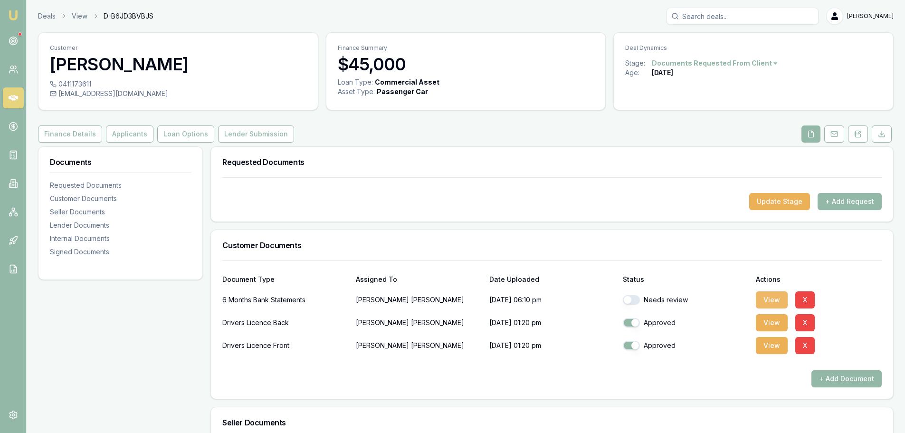
click at [769, 299] on button "View" at bounding box center [772, 299] width 32 height 17
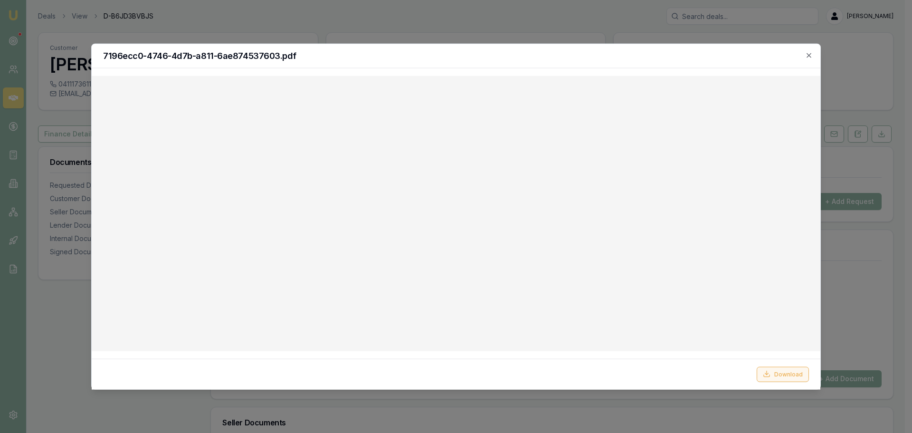
click at [786, 376] on button "Download" at bounding box center [783, 373] width 52 height 15
click at [806, 52] on icon "button" at bounding box center [809, 55] width 8 height 8
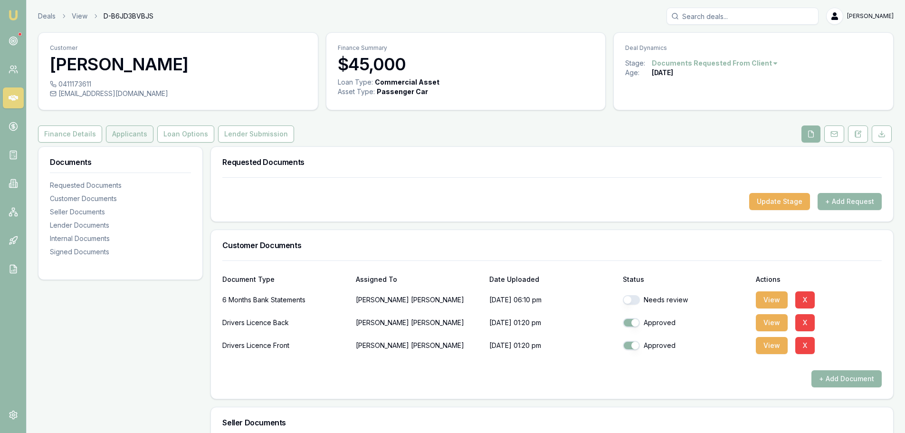
click at [140, 136] on button "Applicants" at bounding box center [130, 133] width 48 height 17
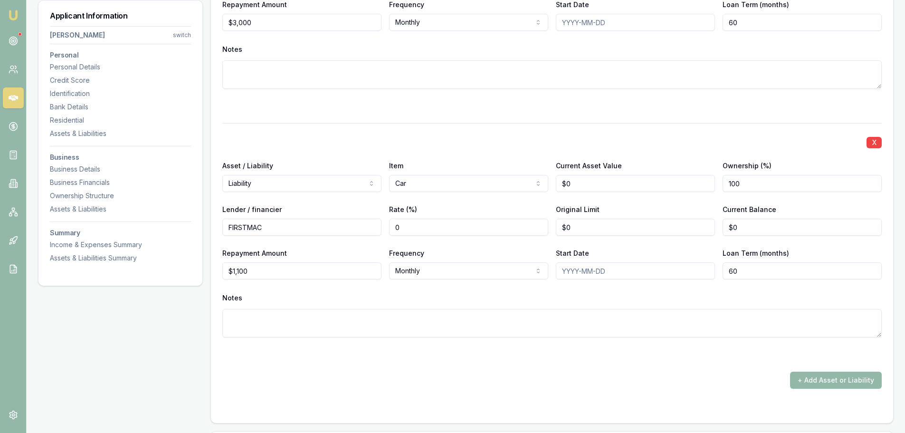
scroll to position [1616, 0]
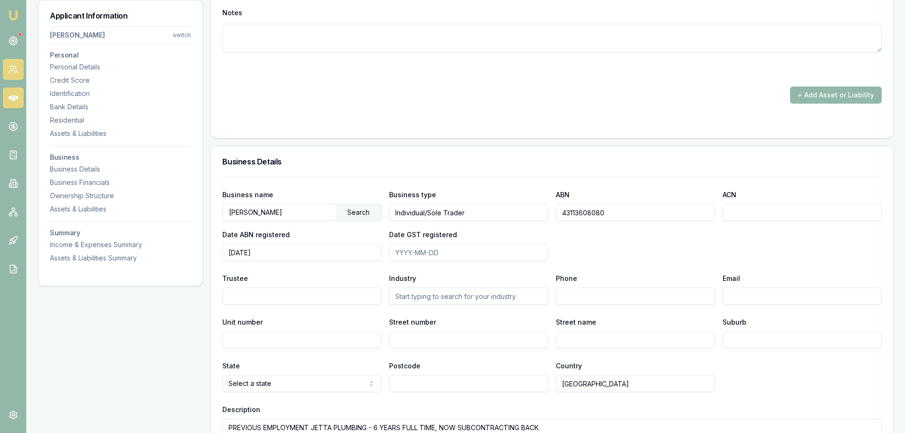
drag, startPoint x: 83, startPoint y: 63, endPoint x: 10, endPoint y: 74, distance: 73.9
click at [83, 63] on div "Personal Details" at bounding box center [120, 67] width 141 height 10
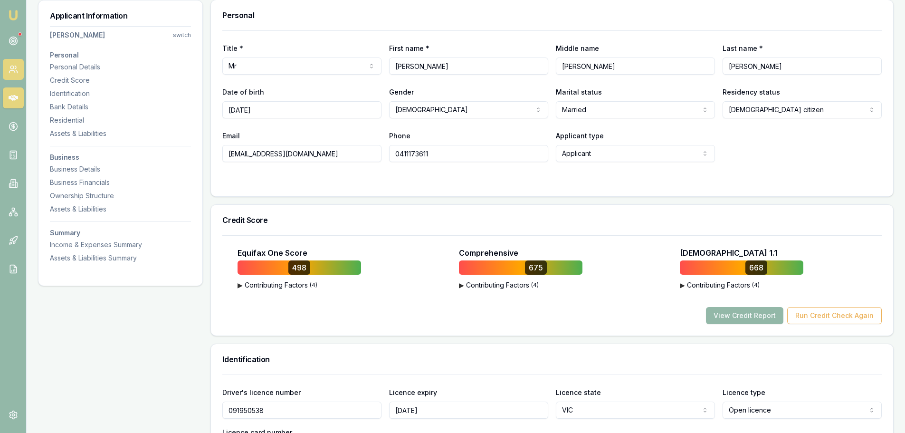
scroll to position [146, 0]
drag, startPoint x: 338, startPoint y: 153, endPoint x: 126, endPoint y: 160, distance: 211.5
click at [246, 154] on input "apiening1@gmail.com" at bounding box center [301, 153] width 159 height 17
drag, startPoint x: 313, startPoint y: 154, endPoint x: 199, endPoint y: 149, distance: 114.2
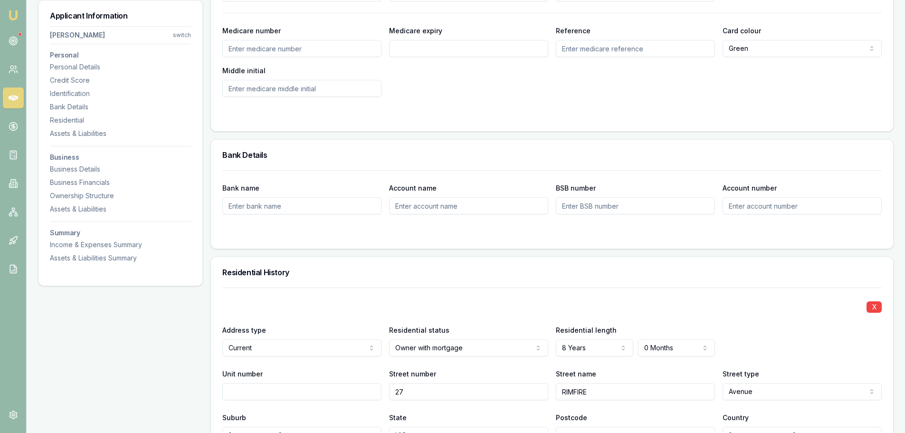
scroll to position [764, 0]
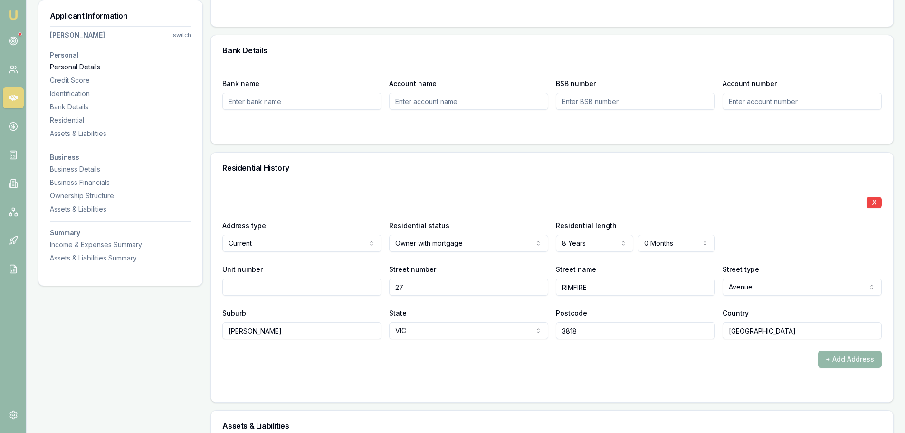
click at [76, 70] on div "Personal Details" at bounding box center [120, 67] width 141 height 10
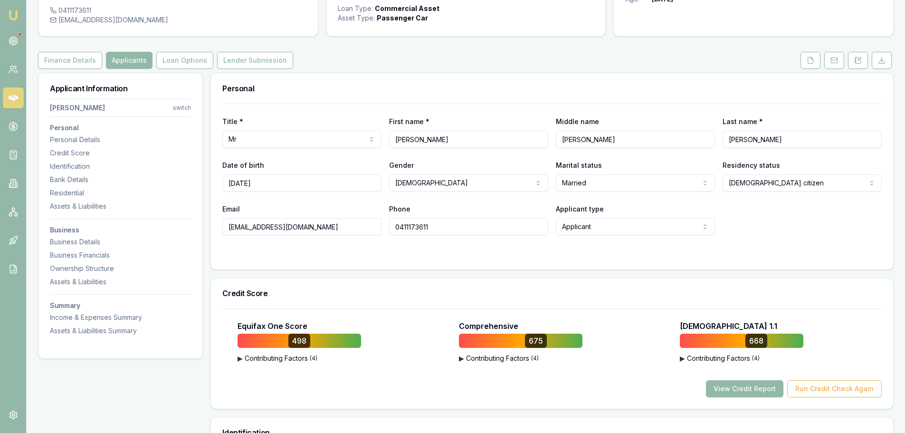
scroll to position [0, 0]
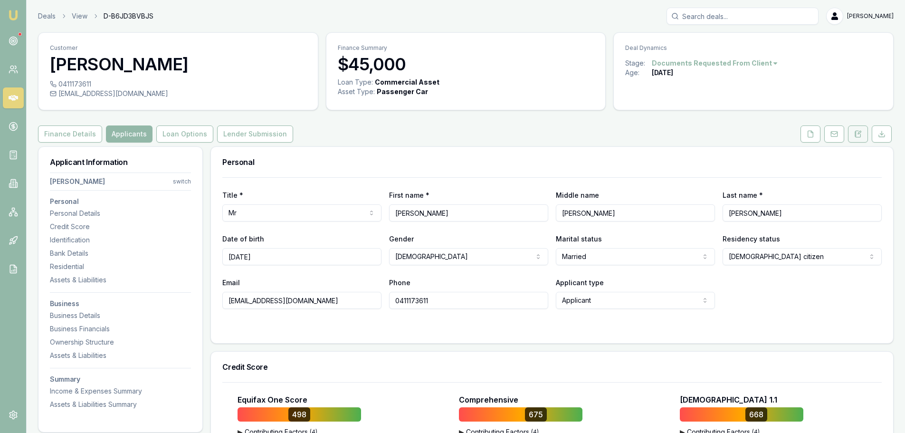
click at [859, 134] on icon at bounding box center [858, 134] width 8 height 8
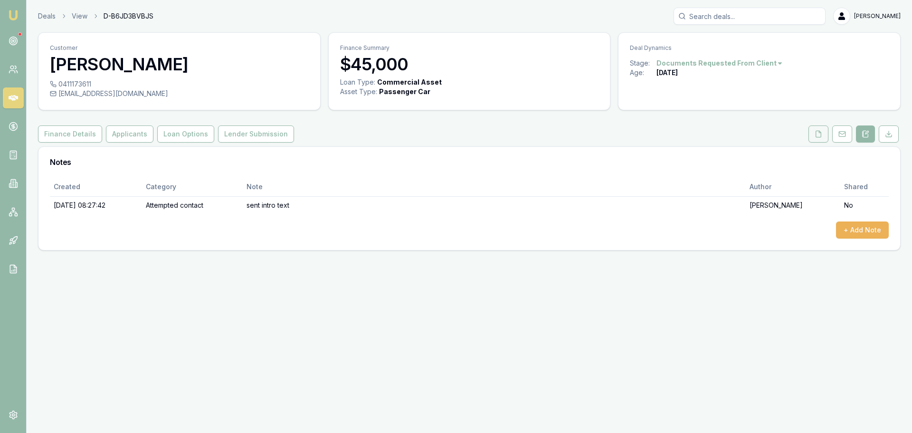
click at [826, 135] on button at bounding box center [819, 133] width 20 height 17
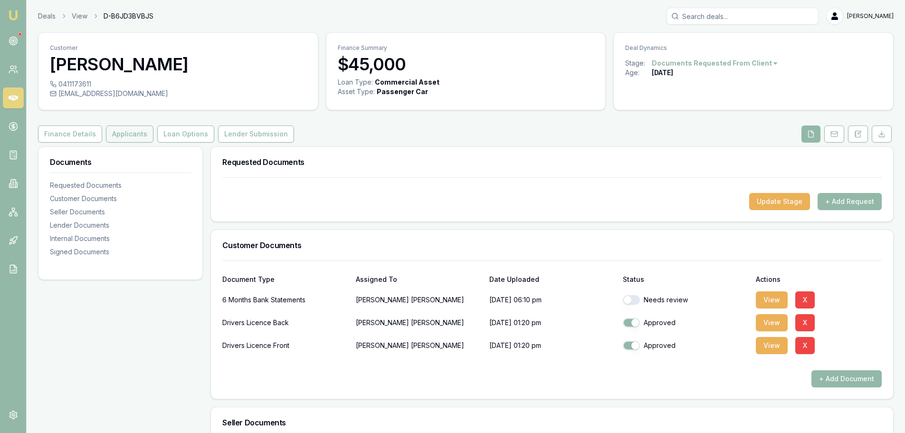
click at [117, 136] on button "Applicants" at bounding box center [130, 133] width 48 height 17
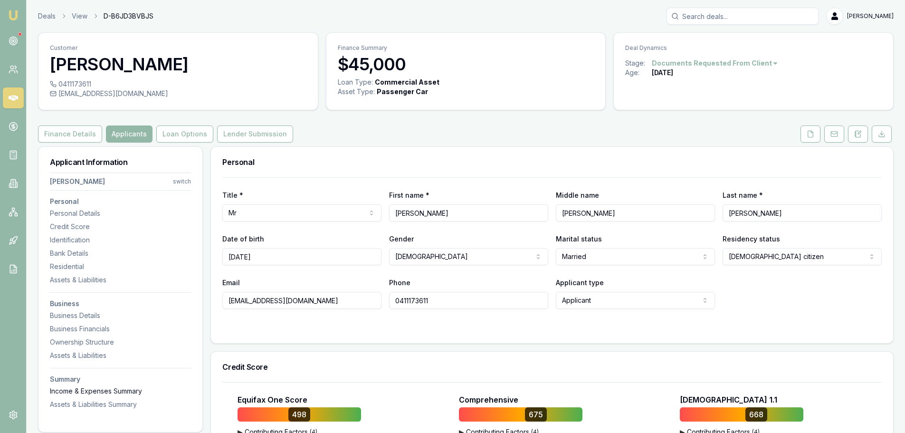
click at [135, 390] on div "Income & Expenses Summary" at bounding box center [120, 391] width 141 height 10
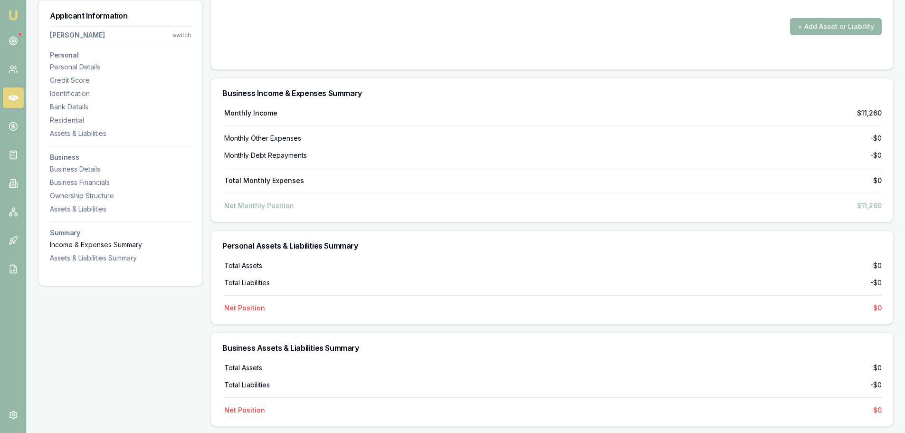
scroll to position [2385, 0]
click at [85, 168] on div "Business Details" at bounding box center [120, 169] width 141 height 10
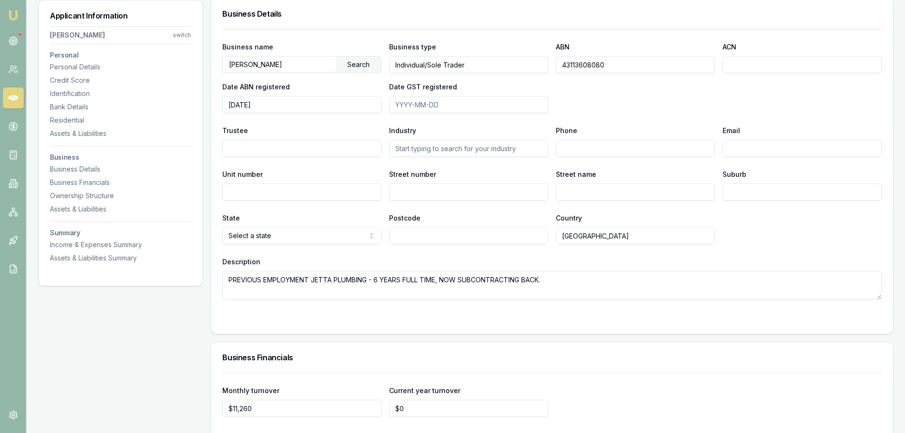
scroll to position [1761, 0]
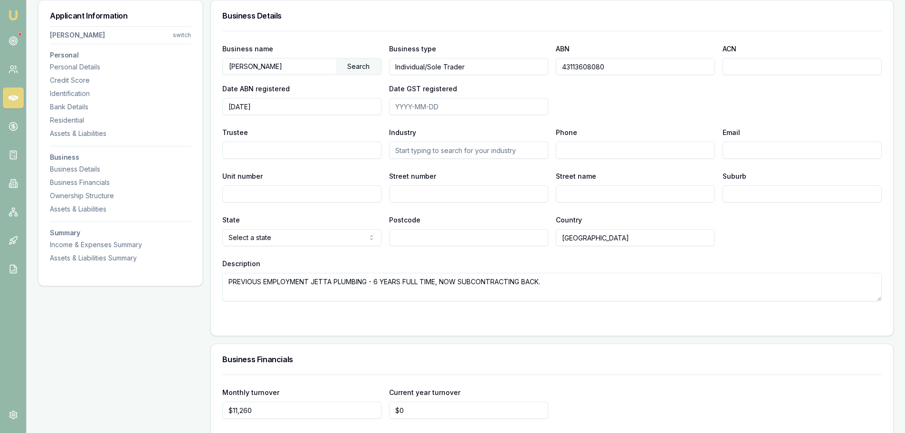
drag, startPoint x: 650, startPoint y: 65, endPoint x: 539, endPoint y: 73, distance: 112.0
click at [539, 73] on div "Business name PIENING, ADDISON Search Business type Individual/Sole Trader ABN …" at bounding box center [552, 79] width 660 height 72
drag, startPoint x: 100, startPoint y: 69, endPoint x: 108, endPoint y: 69, distance: 8.6
click at [100, 69] on div "Personal Details" at bounding box center [120, 67] width 141 height 10
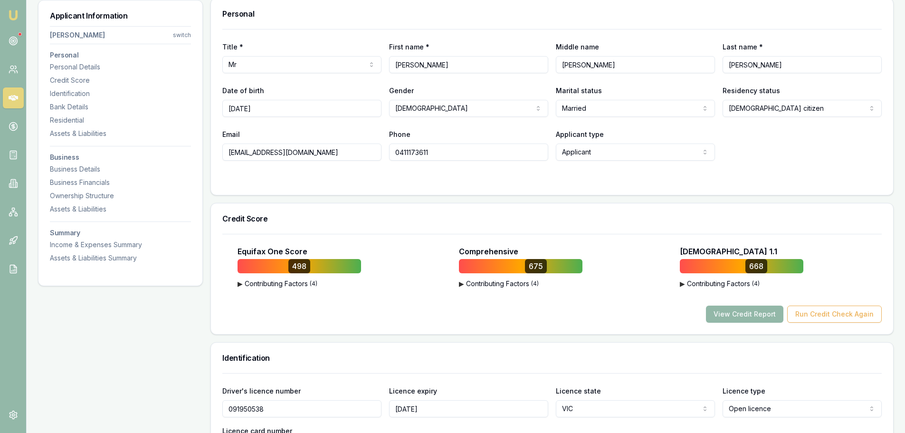
scroll to position [146, 0]
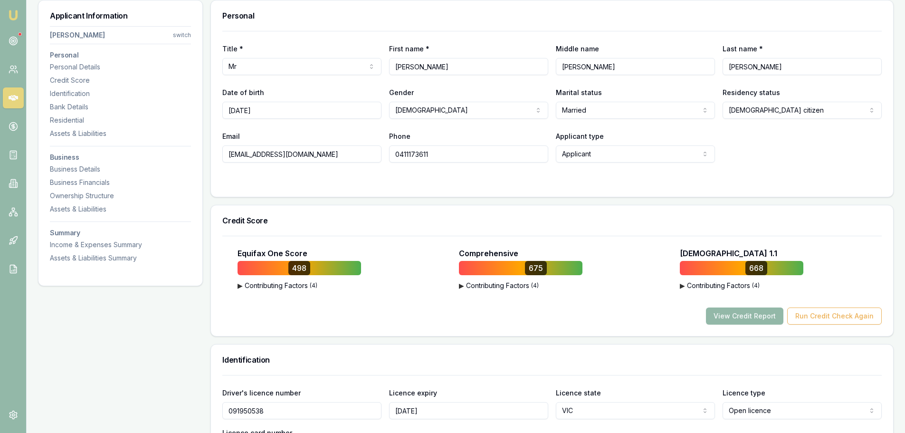
drag, startPoint x: 317, startPoint y: 153, endPoint x: 98, endPoint y: 152, distance: 219.0
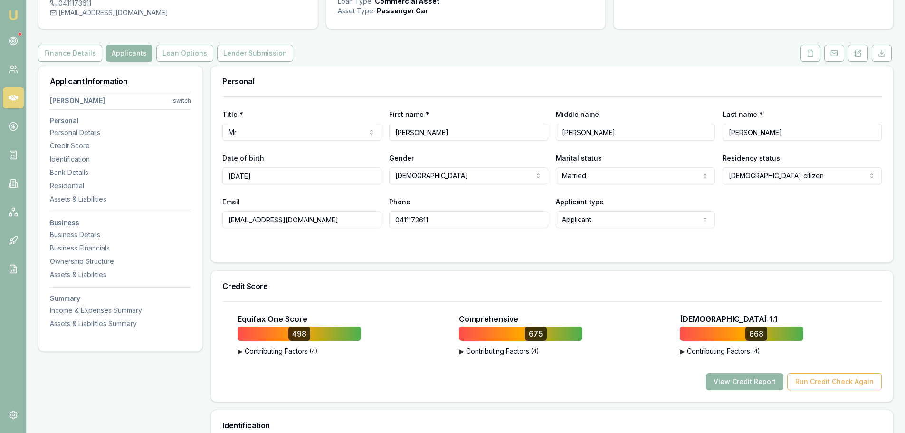
scroll to position [0, 0]
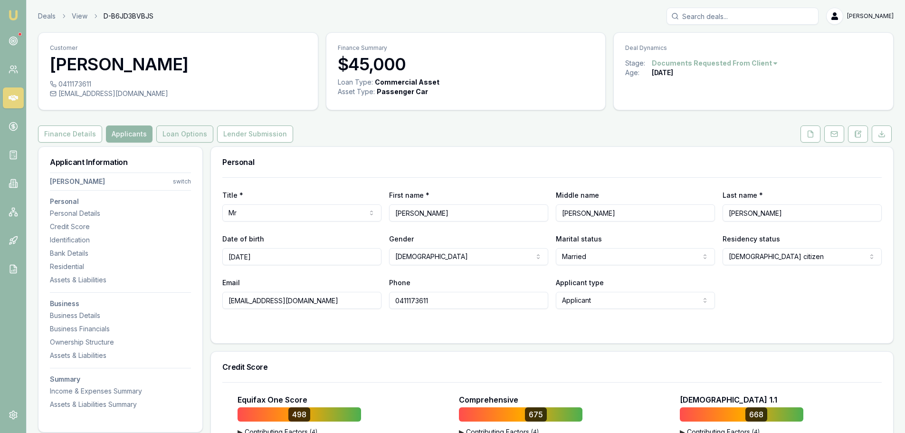
click at [166, 129] on button "Loan Options" at bounding box center [184, 133] width 57 height 17
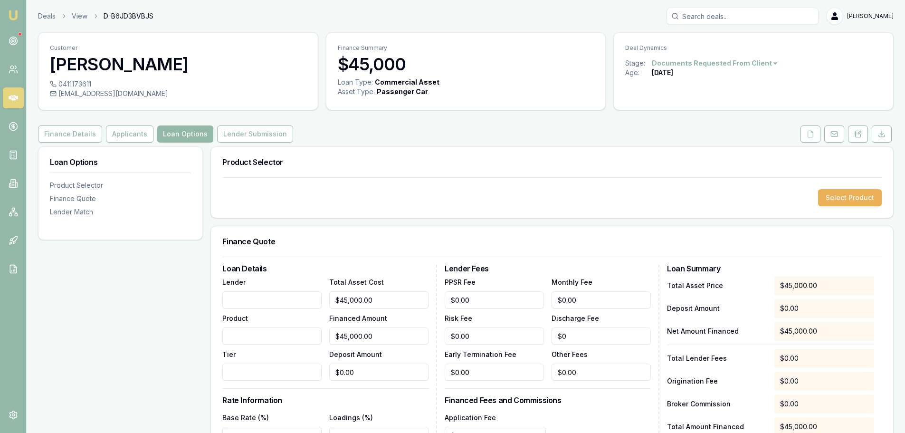
click at [251, 305] on input "Lender" at bounding box center [271, 299] width 99 height 17
type input "AUTOPAY"
type input "COMMERCIAL"
click at [393, 198] on div "Select Product" at bounding box center [552, 197] width 660 height 17
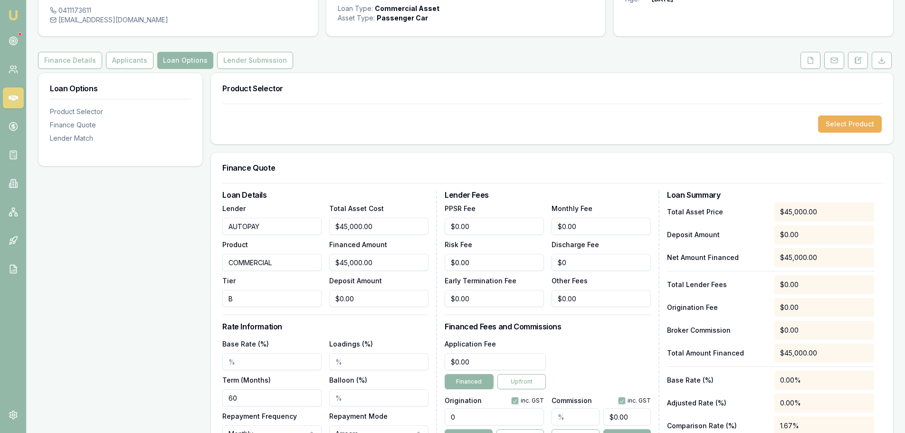
scroll to position [95, 0]
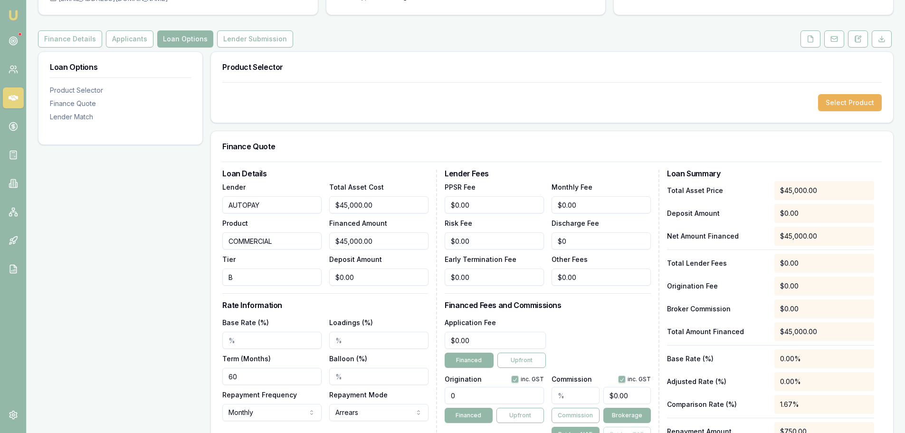
click at [255, 281] on input "B" at bounding box center [271, 276] width 99 height 17
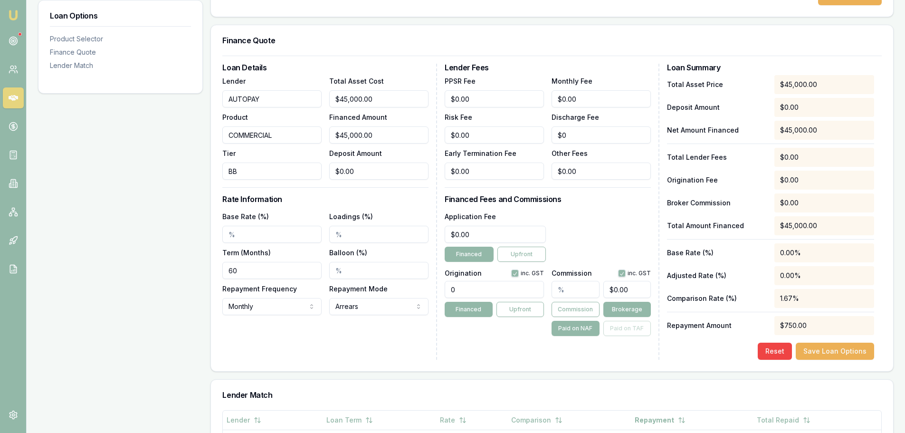
scroll to position [238, 0]
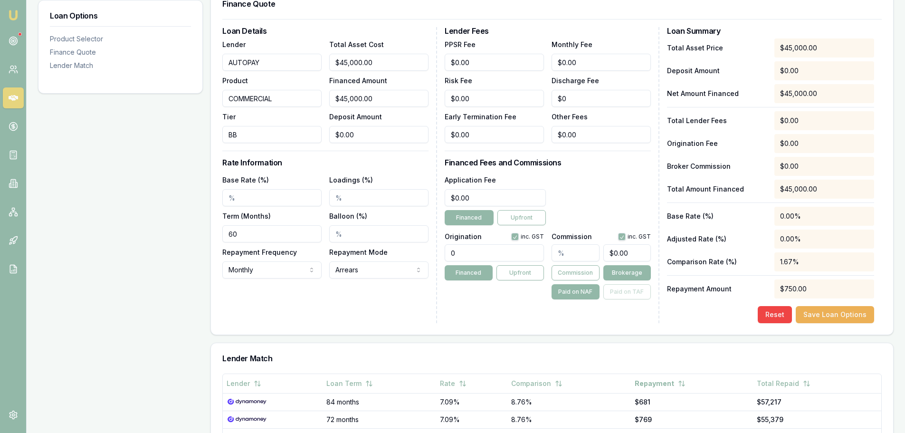
type input "BB"
drag, startPoint x: 174, startPoint y: 201, endPoint x: 54, endPoint y: 201, distance: 120.2
click at [55, 201] on div "Loan Options Product Selector Finance Quote Lender Match Product Selector Selec…" at bounding box center [466, 260] width 856 height 703
drag, startPoint x: 253, startPoint y: 200, endPoint x: 213, endPoint y: 194, distance: 39.8
click at [225, 195] on input "Base Rate (%)" at bounding box center [271, 197] width 99 height 17
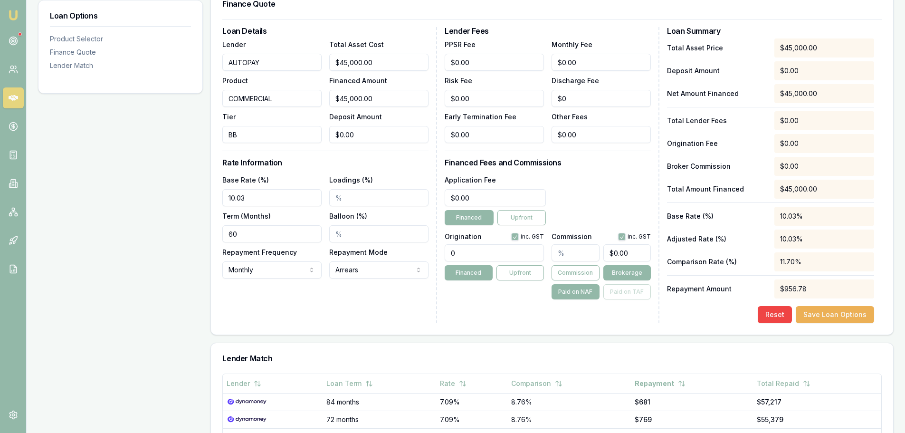
type input "10.03%"
drag, startPoint x: 460, startPoint y: 254, endPoint x: 210, endPoint y: 254, distance: 249.9
click at [251, 255] on div "Loan Details Lender AUTOPAY Product COMMERCIAL Tier BB Total Asset Cost $45,000…" at bounding box center [552, 175] width 660 height 296
type input "1490.00"
click at [622, 182] on div "Application Fee $0.00 Financed Upfront" at bounding box center [548, 199] width 206 height 51
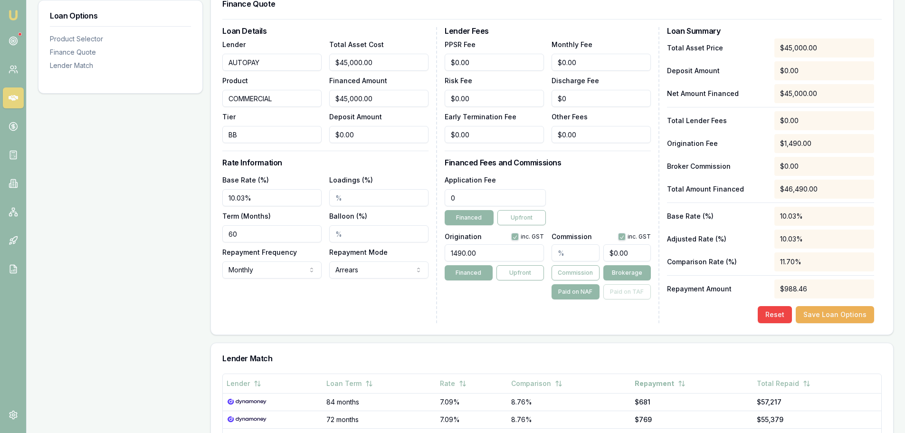
drag, startPoint x: 480, startPoint y: 194, endPoint x: 311, endPoint y: 203, distance: 169.4
click at [311, 203] on div "Loan Details Lender AUTOPAY Product COMMERCIAL Tier BB Total Asset Cost $45,000…" at bounding box center [552, 175] width 660 height 296
type input "$550.00"
click at [565, 182] on div "Application Fee $550.00 Financed Upfront" at bounding box center [548, 199] width 206 height 51
click at [575, 253] on input "text" at bounding box center [576, 252] width 48 height 17
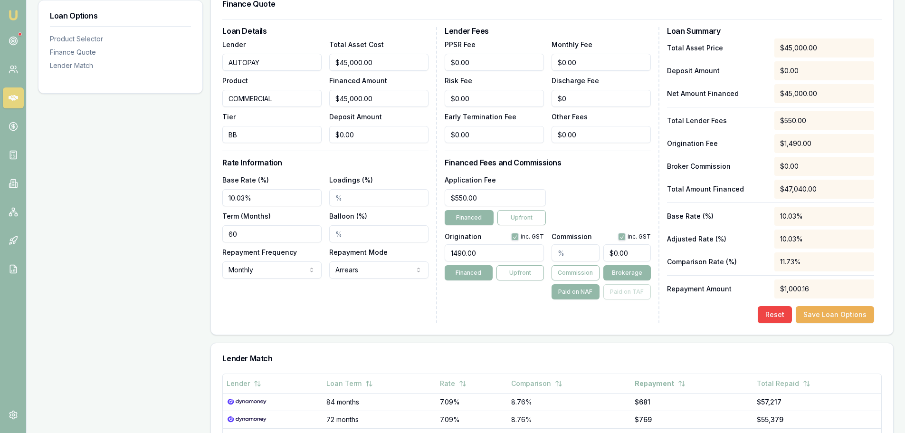
type input "5"
type input "$2,250.00"
type input "5.00%"
click at [645, 294] on div "Paid on NAF Paid on TAF" at bounding box center [601, 291] width 99 height 15
click at [857, 315] on button "Save Loan Options" at bounding box center [835, 314] width 78 height 17
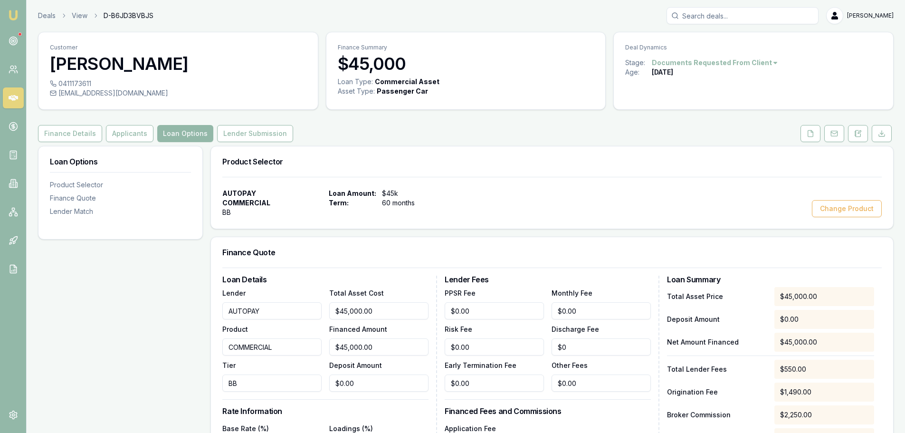
scroll to position [0, 0]
click at [283, 129] on button "Lender Submission" at bounding box center [255, 133] width 76 height 17
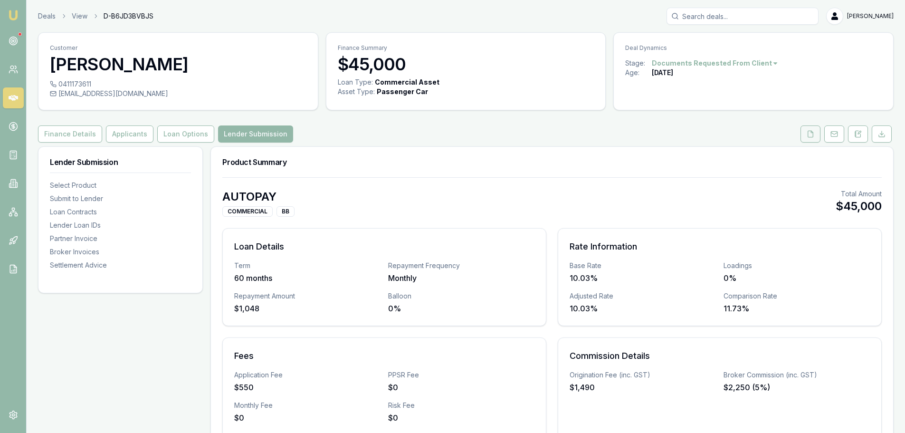
click at [817, 138] on button at bounding box center [811, 133] width 20 height 17
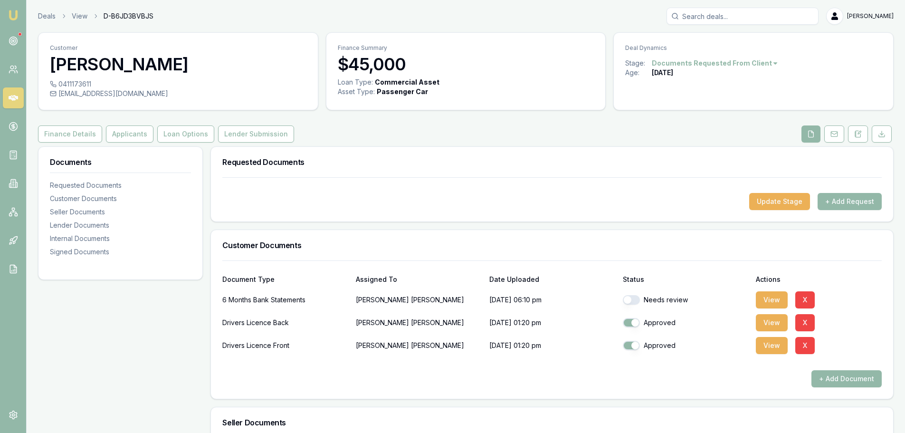
click at [627, 302] on button "button" at bounding box center [631, 300] width 17 height 10
checkbox input "true"
click at [243, 138] on button "Lender Submission" at bounding box center [256, 133] width 76 height 17
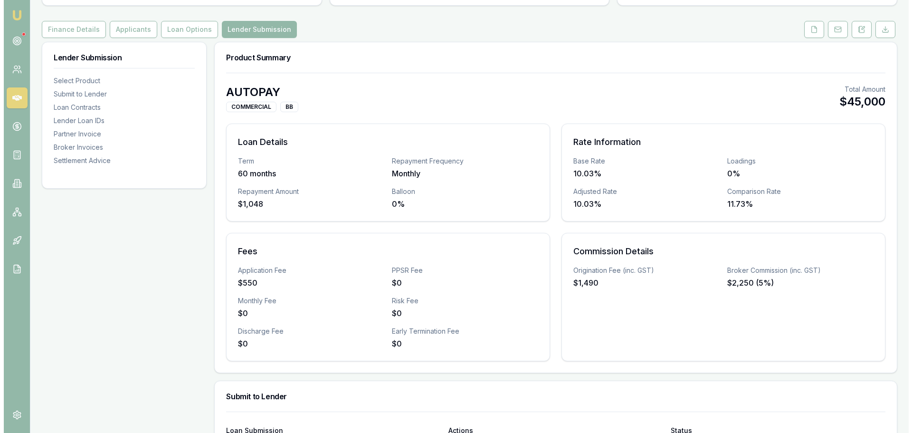
scroll to position [285, 0]
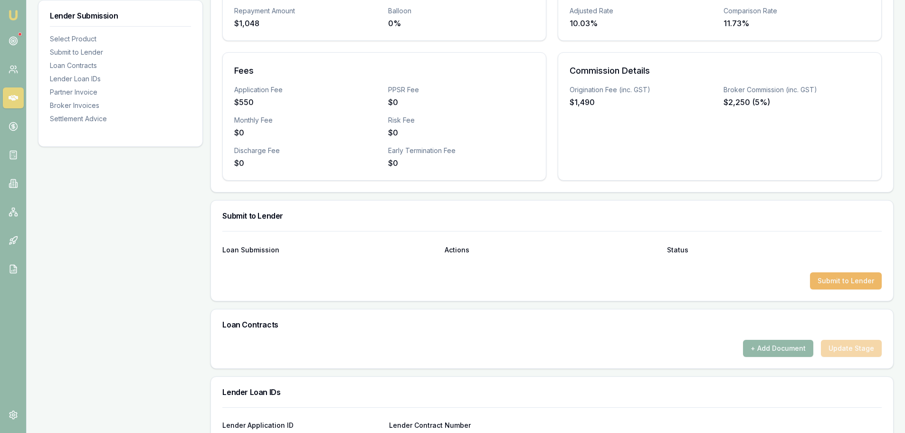
click at [848, 277] on button "Submit to Lender" at bounding box center [846, 280] width 72 height 17
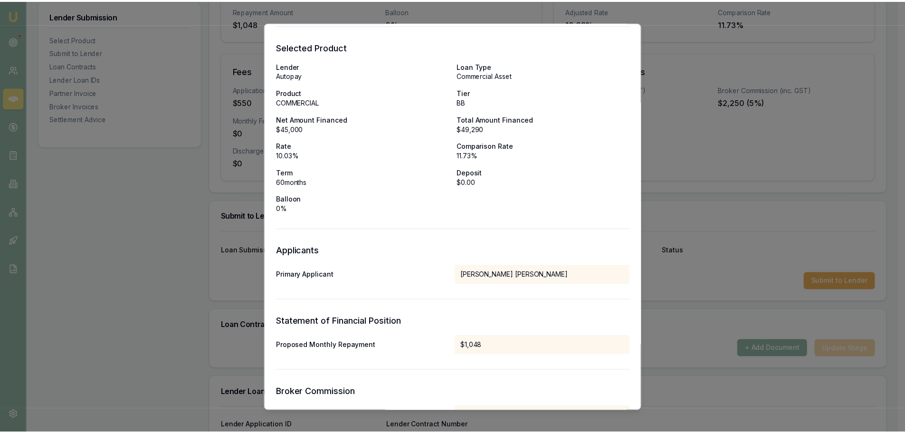
scroll to position [0, 0]
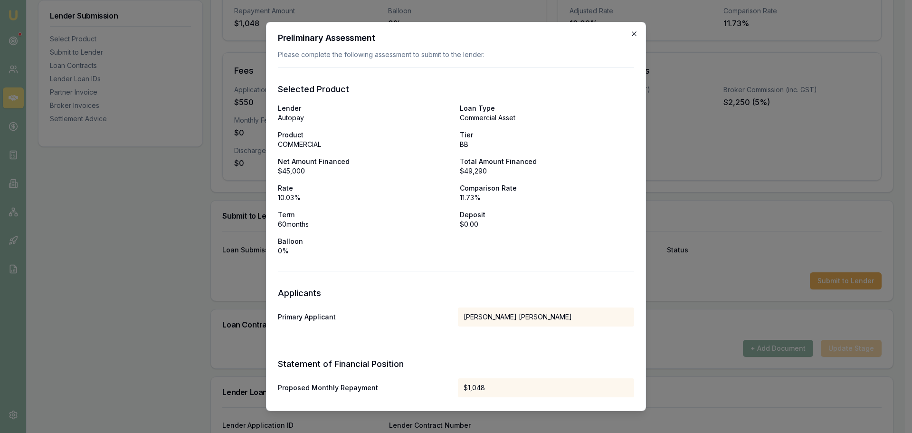
click at [631, 33] on icon "button" at bounding box center [635, 34] width 8 height 8
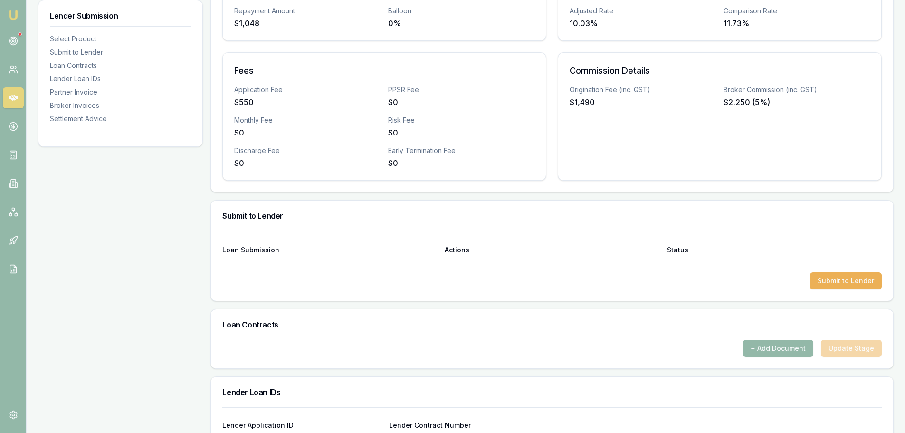
scroll to position [48, 0]
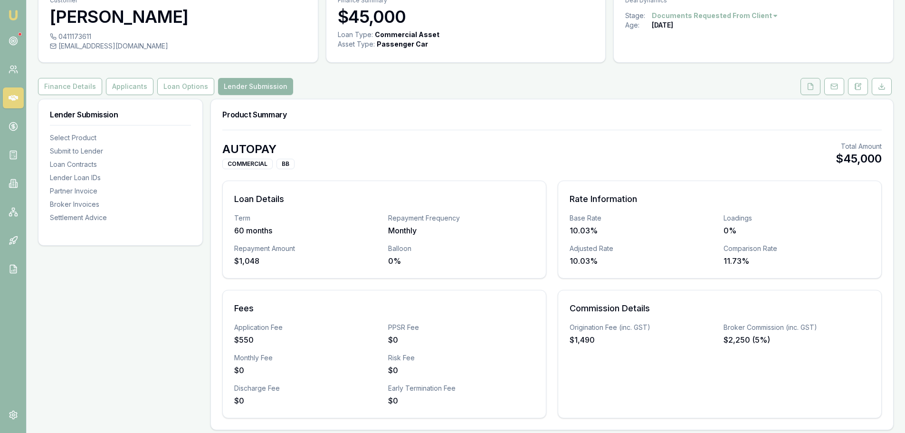
click at [806, 89] on button at bounding box center [811, 86] width 20 height 17
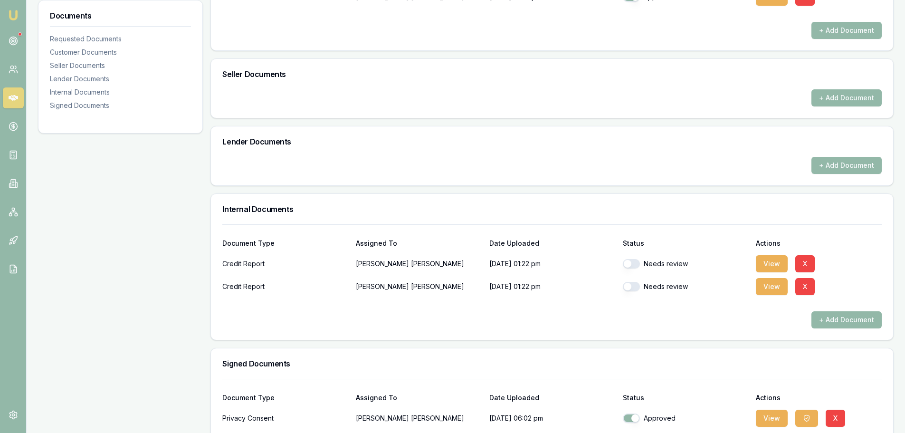
scroll to position [395, 0]
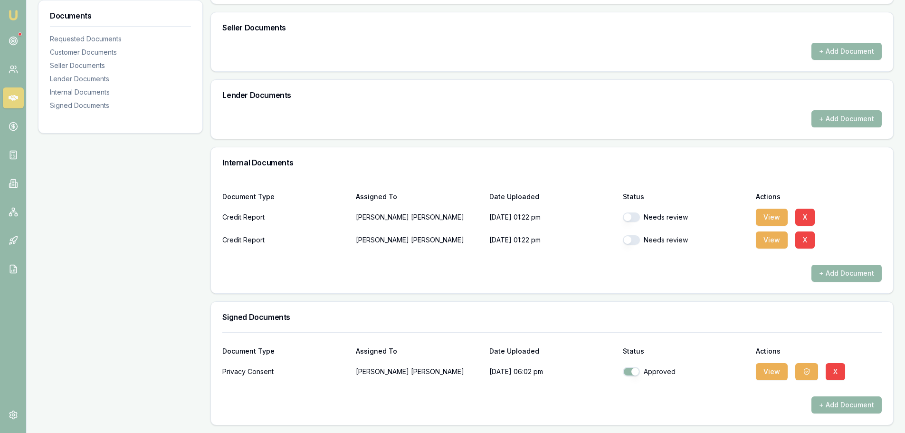
click at [633, 220] on button "button" at bounding box center [631, 217] width 17 height 10
checkbox input "true"
click at [631, 240] on button "button" at bounding box center [631, 240] width 17 height 10
checkbox input "true"
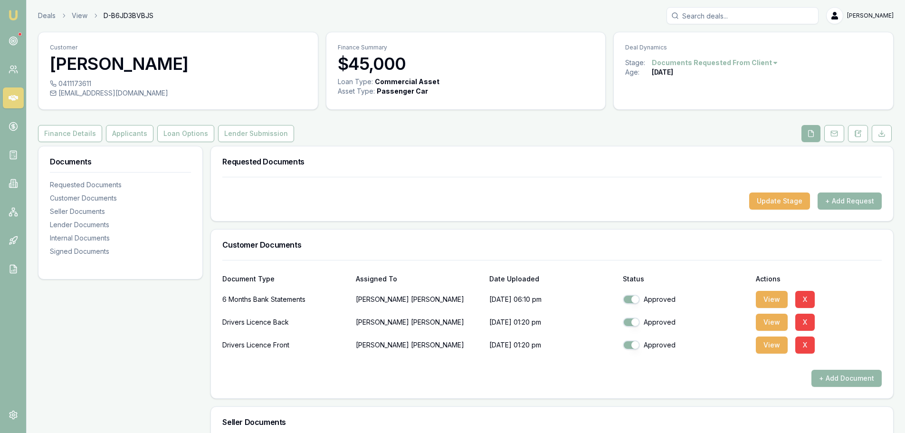
scroll to position [0, 0]
click at [273, 129] on button "Lender Submission" at bounding box center [256, 133] width 76 height 17
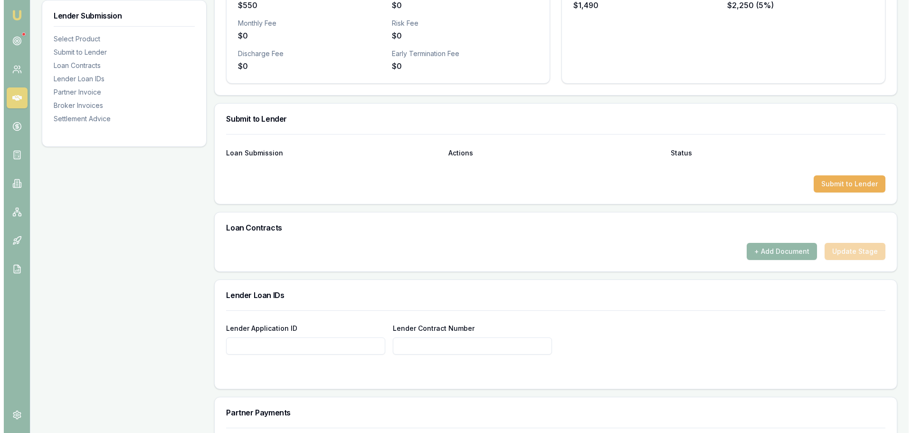
scroll to position [380, 0]
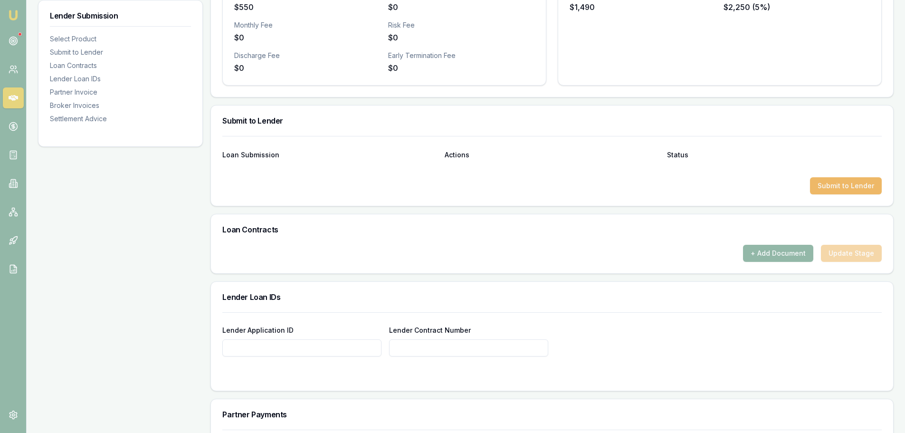
click at [833, 188] on button "Submit to Lender" at bounding box center [846, 185] width 72 height 17
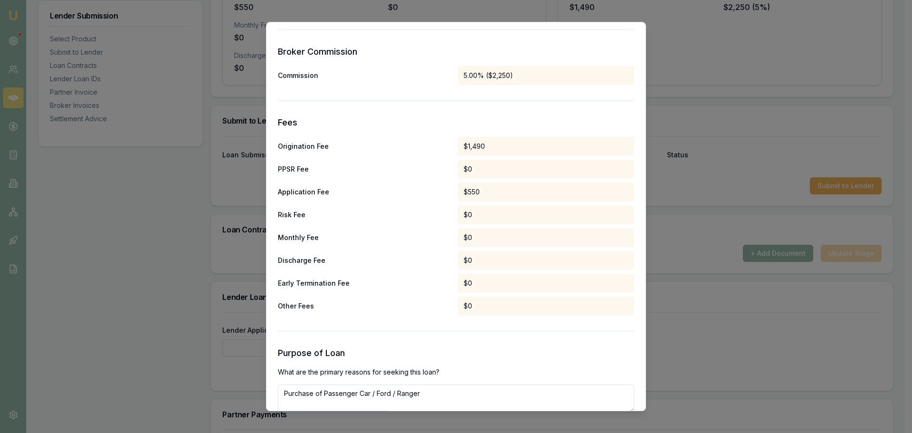
scroll to position [444, 0]
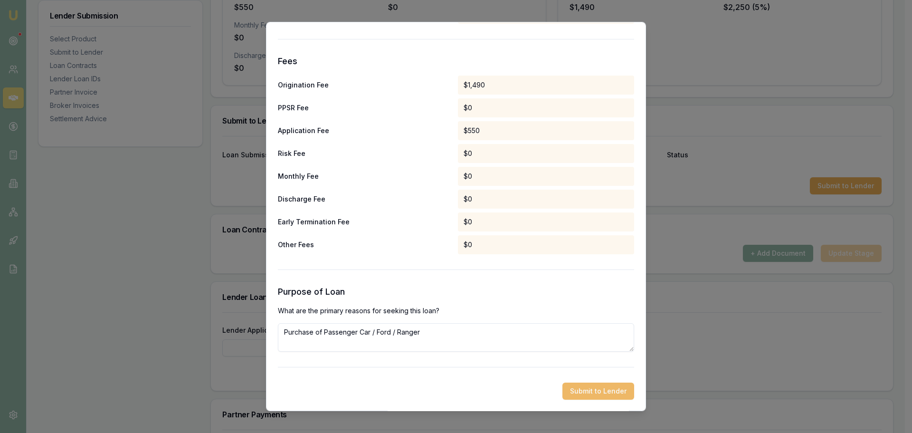
click at [598, 399] on button "Submit to Lender" at bounding box center [599, 390] width 72 height 17
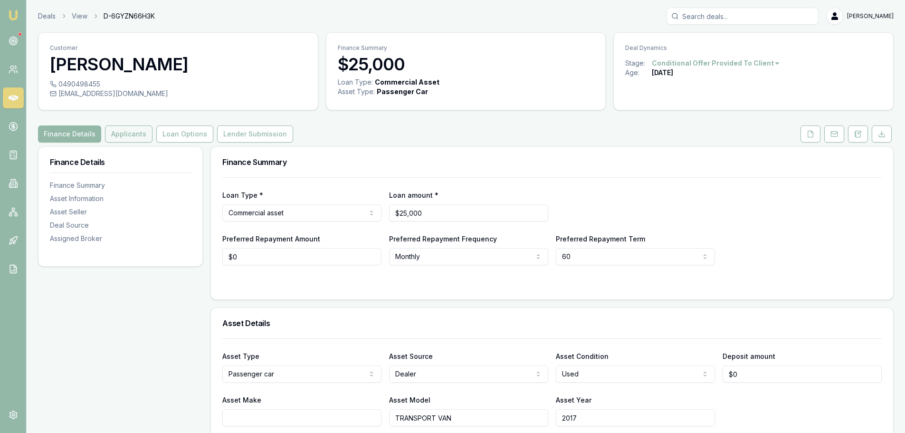
click at [119, 134] on button "Applicants" at bounding box center [129, 133] width 48 height 17
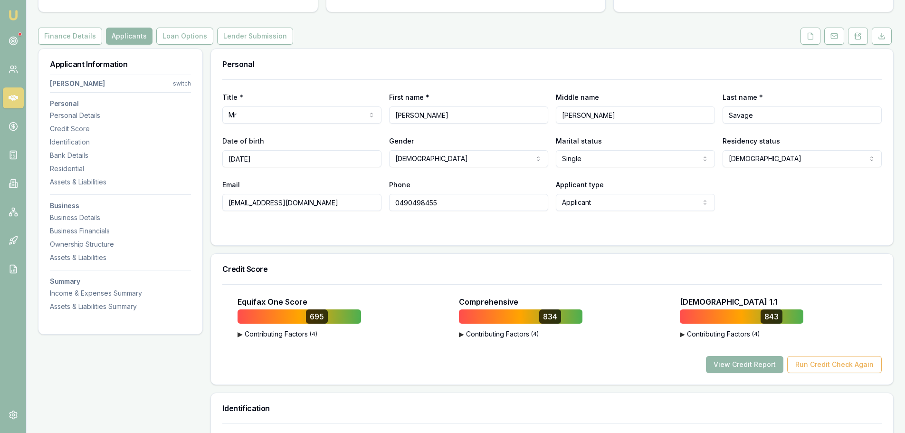
scroll to position [238, 0]
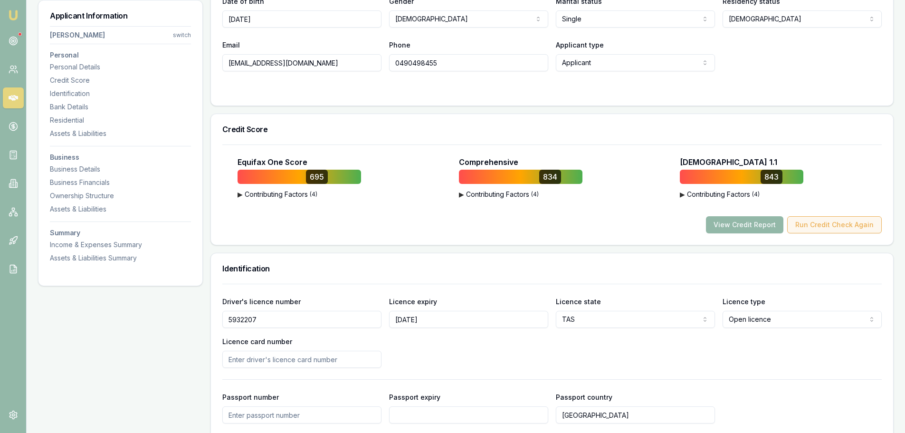
click at [832, 230] on button "Run Credit Check Again" at bounding box center [834, 224] width 95 height 17
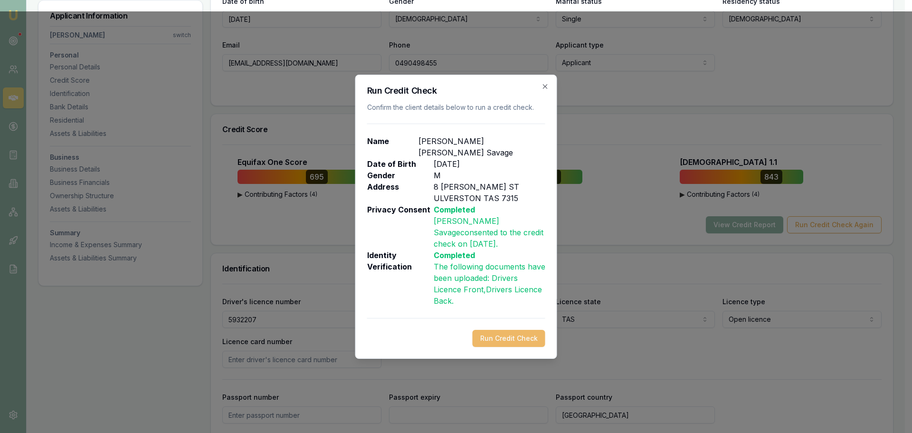
click at [540, 330] on button "Run Credit Check" at bounding box center [509, 338] width 73 height 17
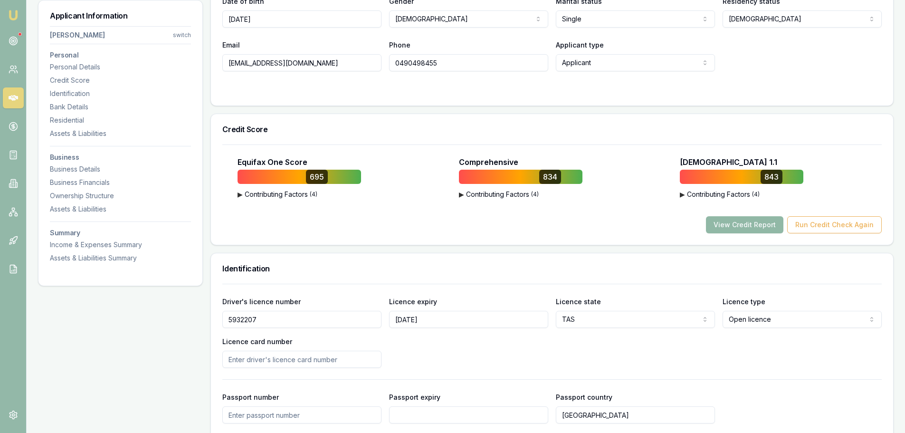
click at [729, 222] on button "View Credit Report" at bounding box center [744, 224] width 77 height 17
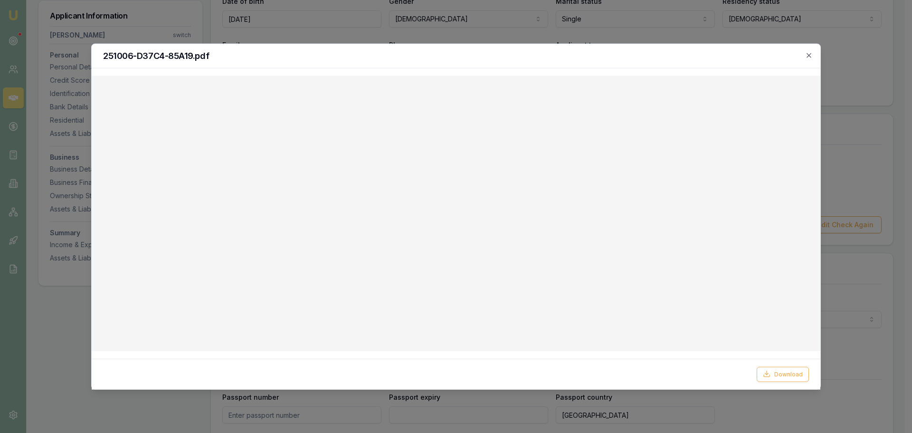
drag, startPoint x: 809, startPoint y: 56, endPoint x: 800, endPoint y: 63, distance: 11.5
click at [809, 56] on icon "button" at bounding box center [809, 55] width 8 height 8
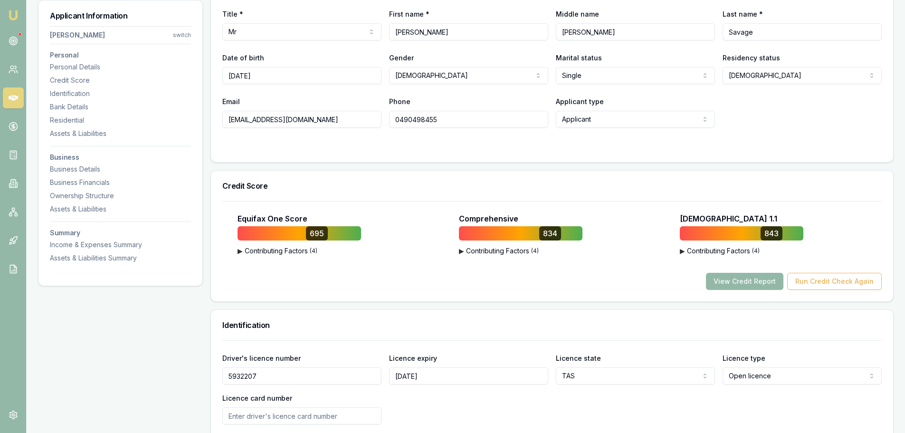
scroll to position [95, 0]
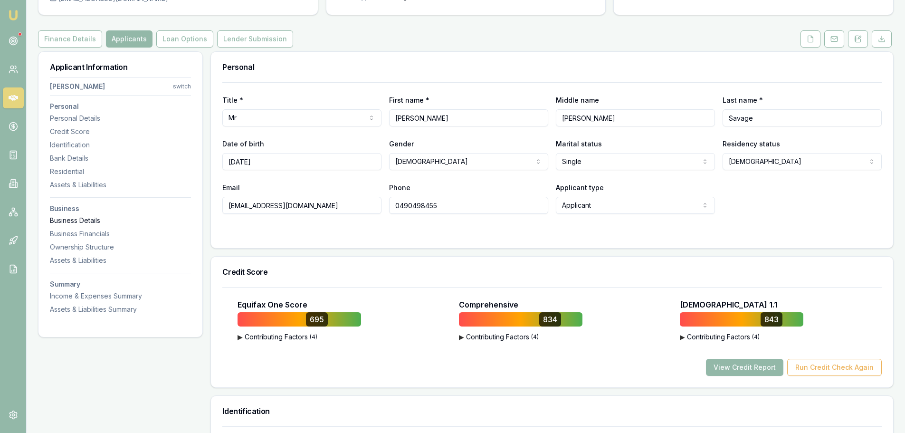
click at [101, 223] on div "Business Details" at bounding box center [120, 221] width 141 height 10
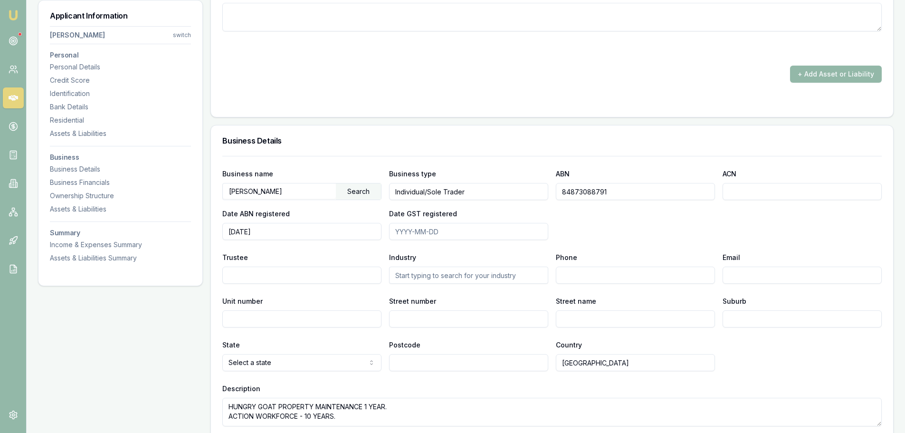
scroll to position [1356, 0]
